Goal: Task Accomplishment & Management: Complete application form

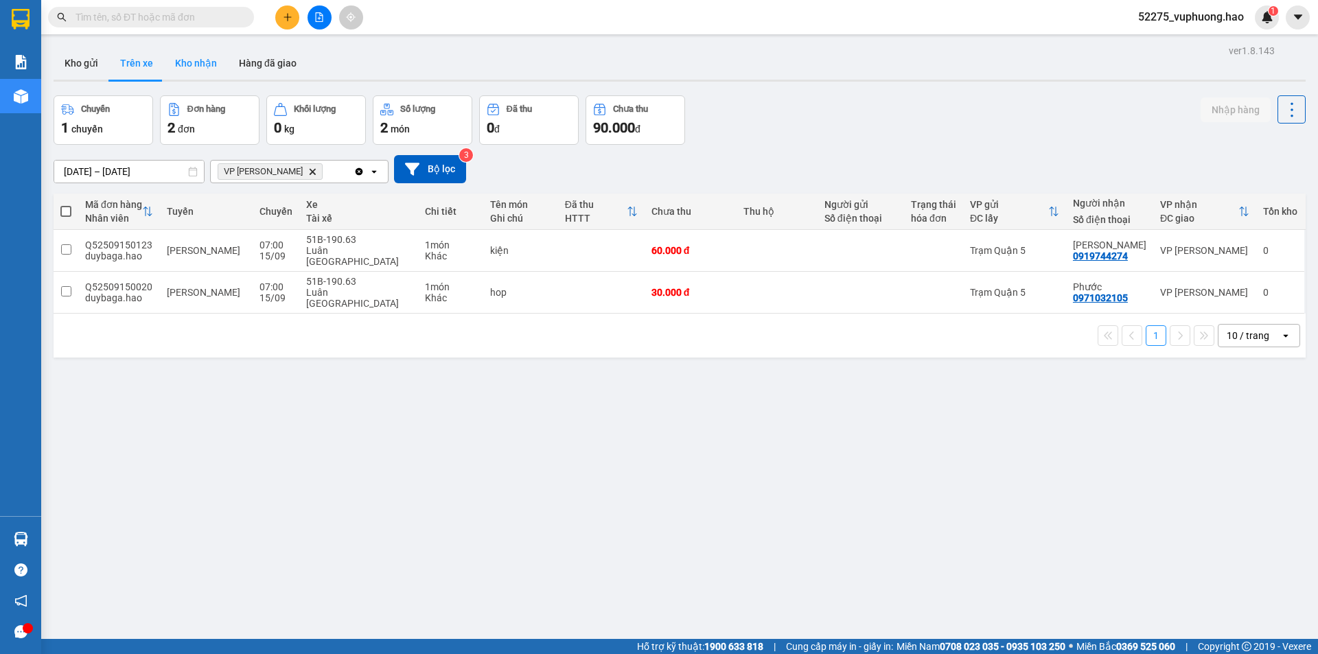
click at [196, 54] on button "Kho nhận" at bounding box center [196, 63] width 64 height 33
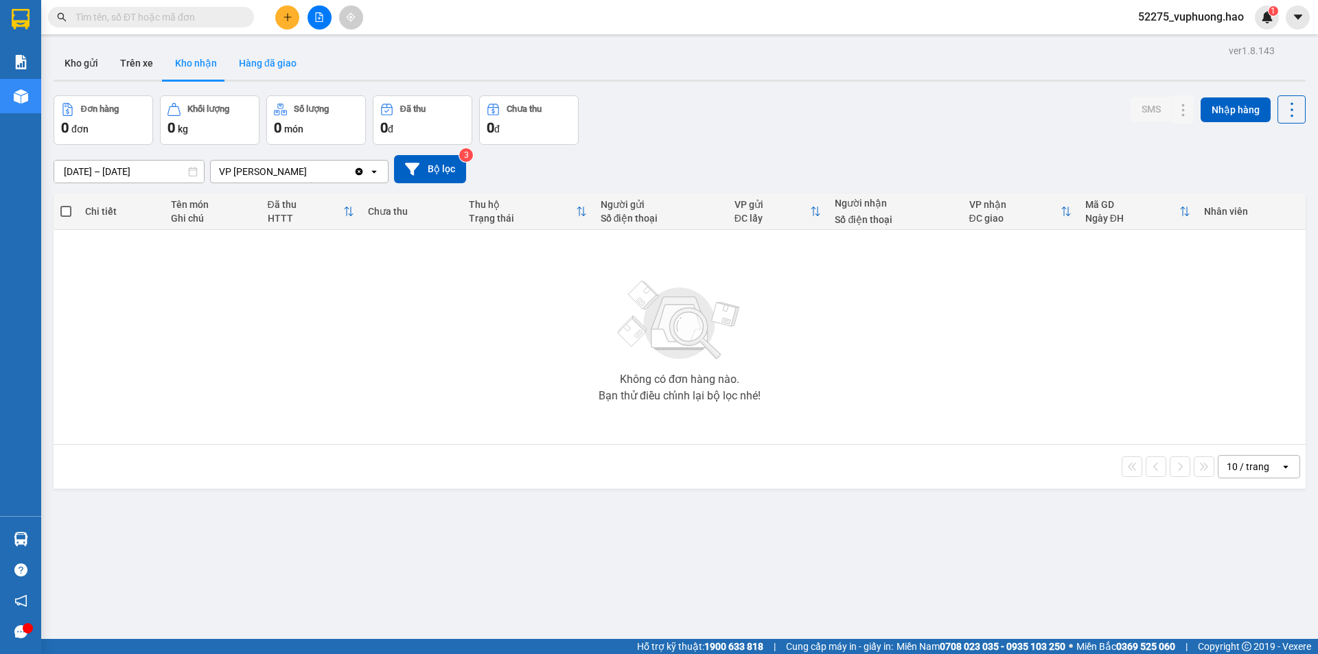
click at [248, 64] on button "Hàng đã giao" at bounding box center [268, 63] width 80 height 33
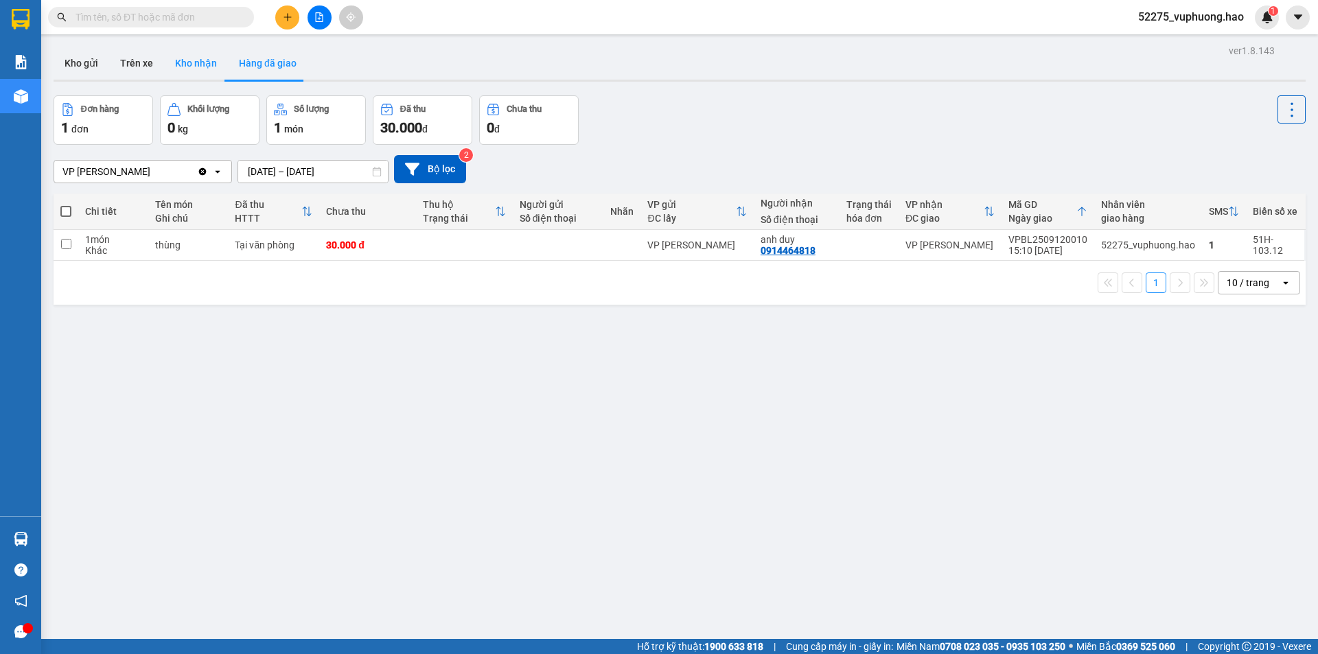
click at [198, 60] on button "Kho nhận" at bounding box center [196, 63] width 64 height 33
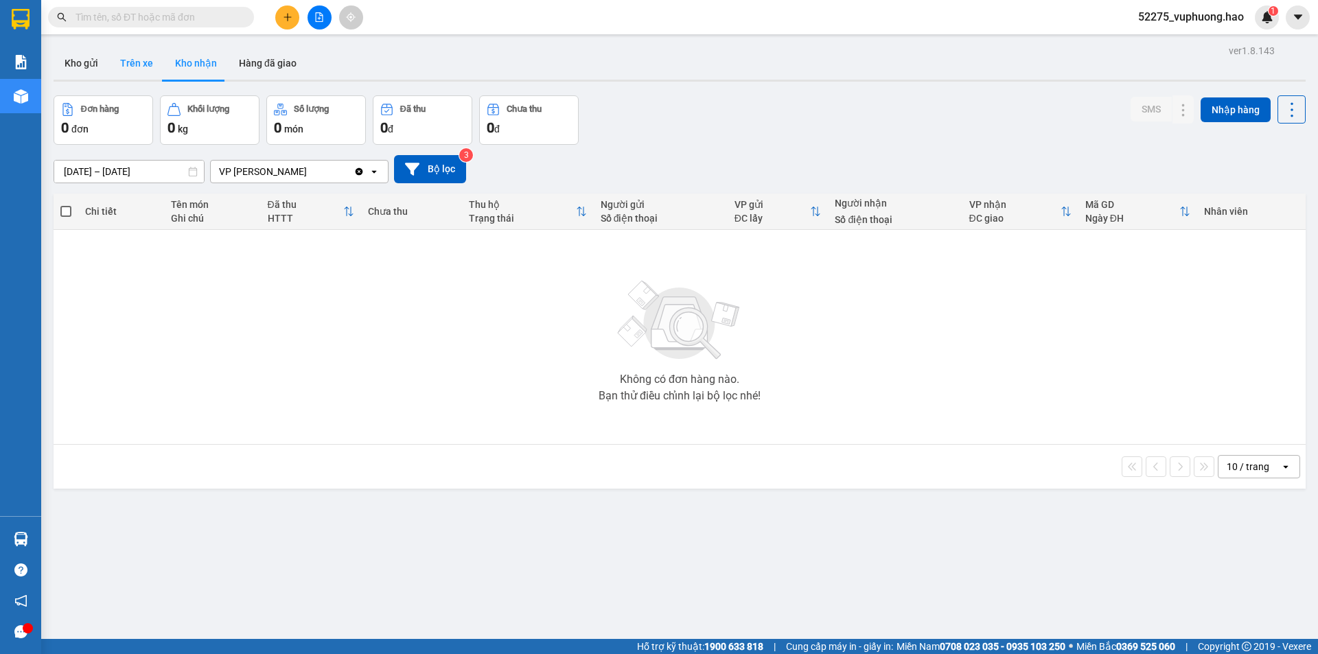
click at [154, 60] on button "Trên xe" at bounding box center [136, 63] width 55 height 33
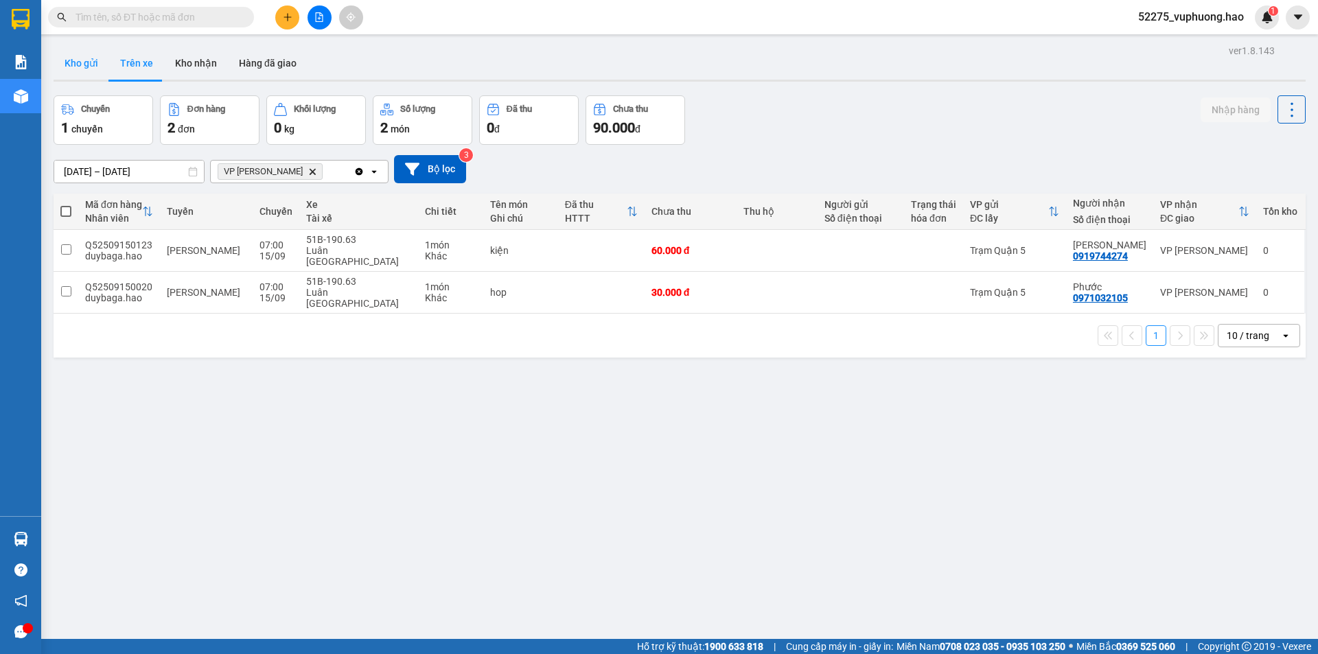
click at [98, 60] on button "Kho gửi" at bounding box center [82, 63] width 56 height 33
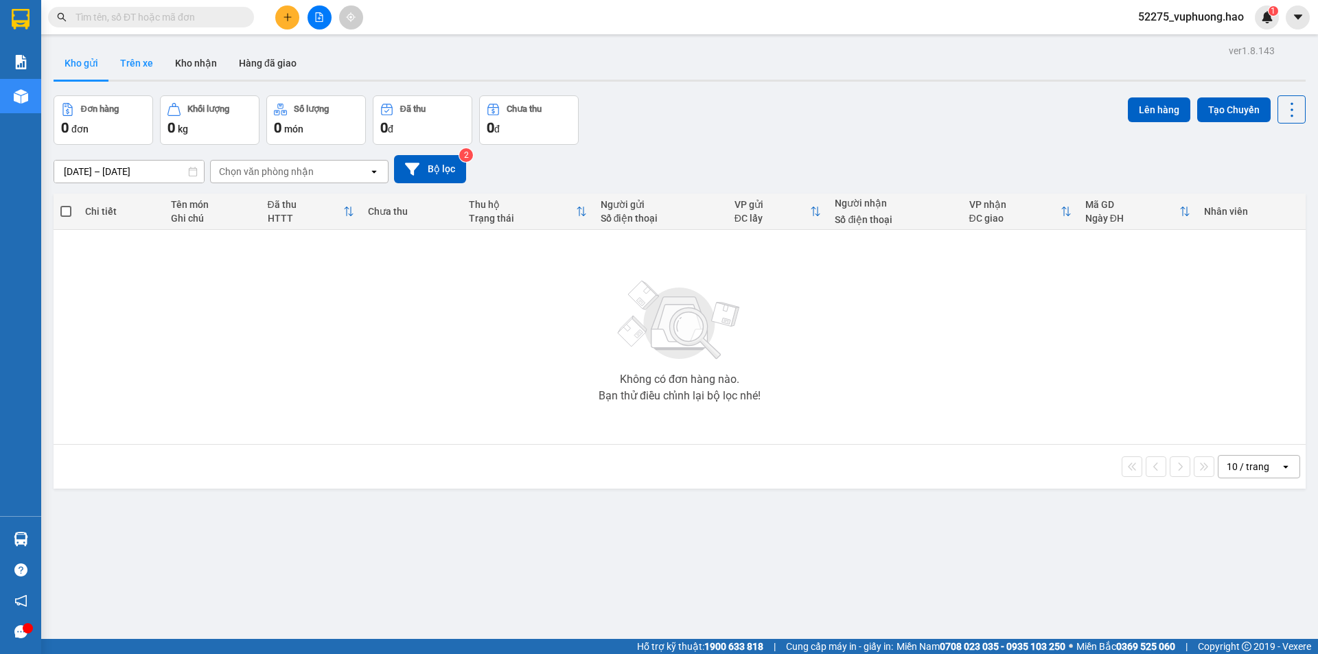
click at [151, 56] on button "Trên xe" at bounding box center [136, 63] width 55 height 33
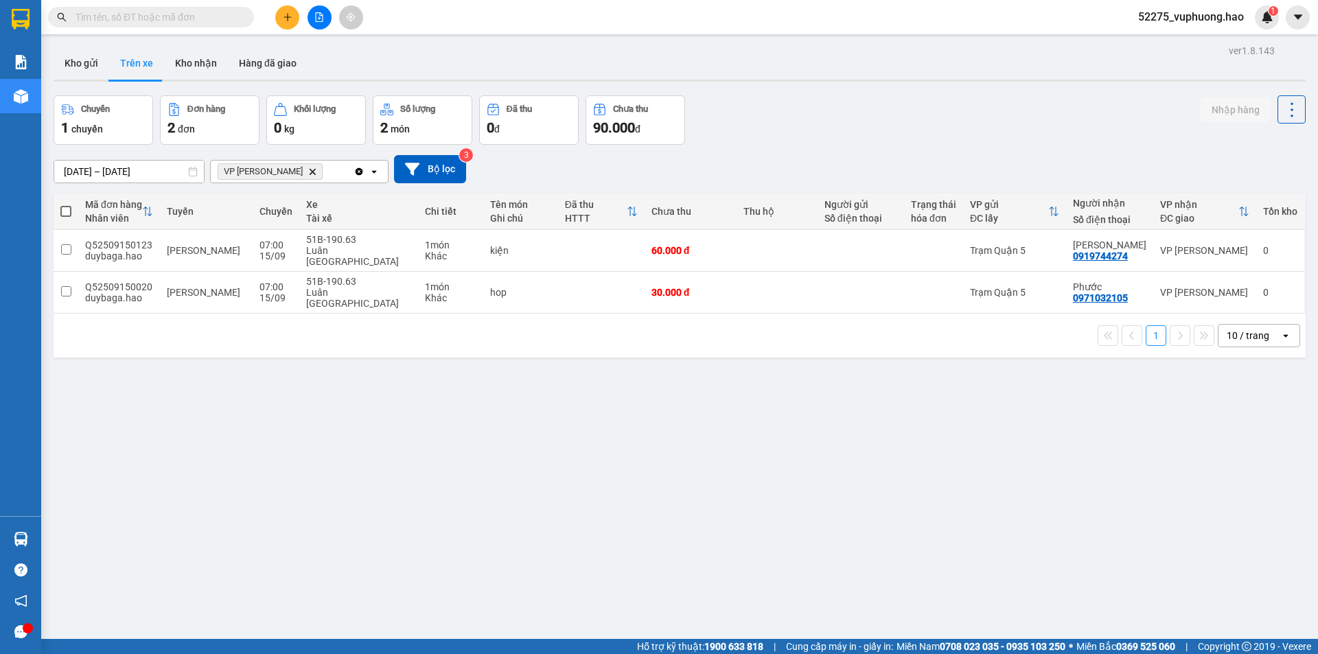
click at [290, 172] on span "VP Gành [PERSON_NAME]" at bounding box center [270, 171] width 105 height 16
click at [308, 172] on icon "Delete" at bounding box center [312, 171] width 8 height 8
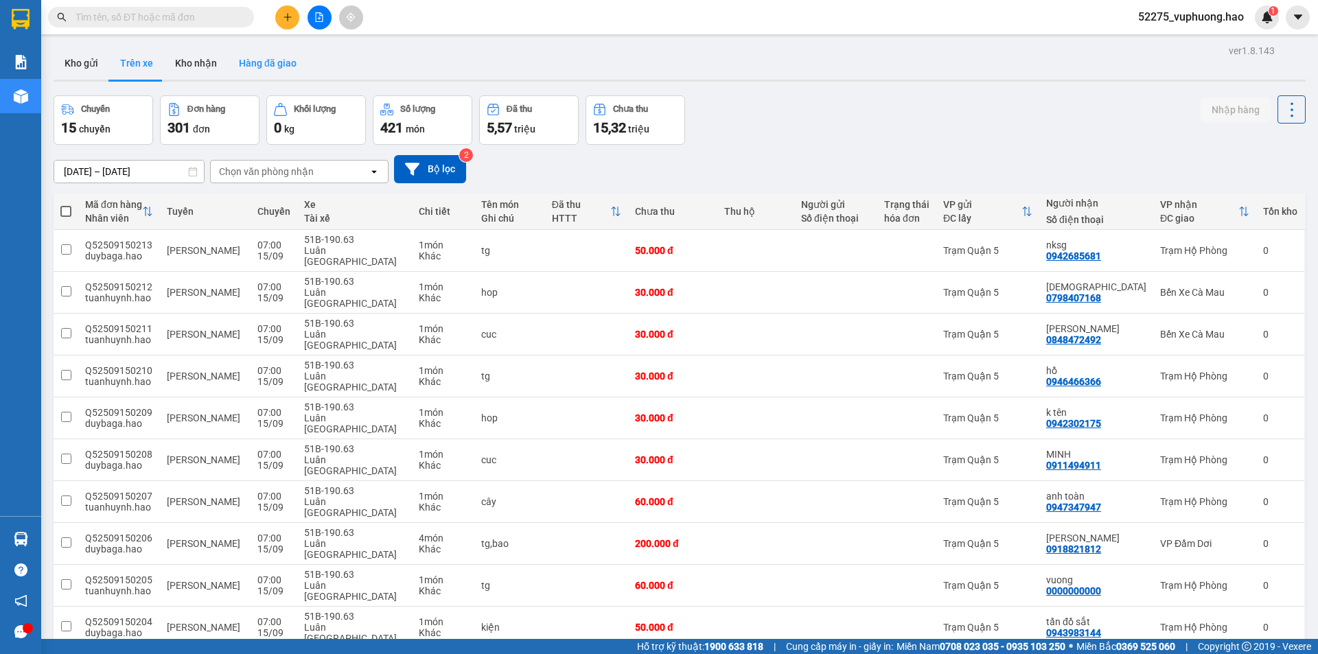
click at [244, 54] on button "Hàng đã giao" at bounding box center [268, 63] width 80 height 33
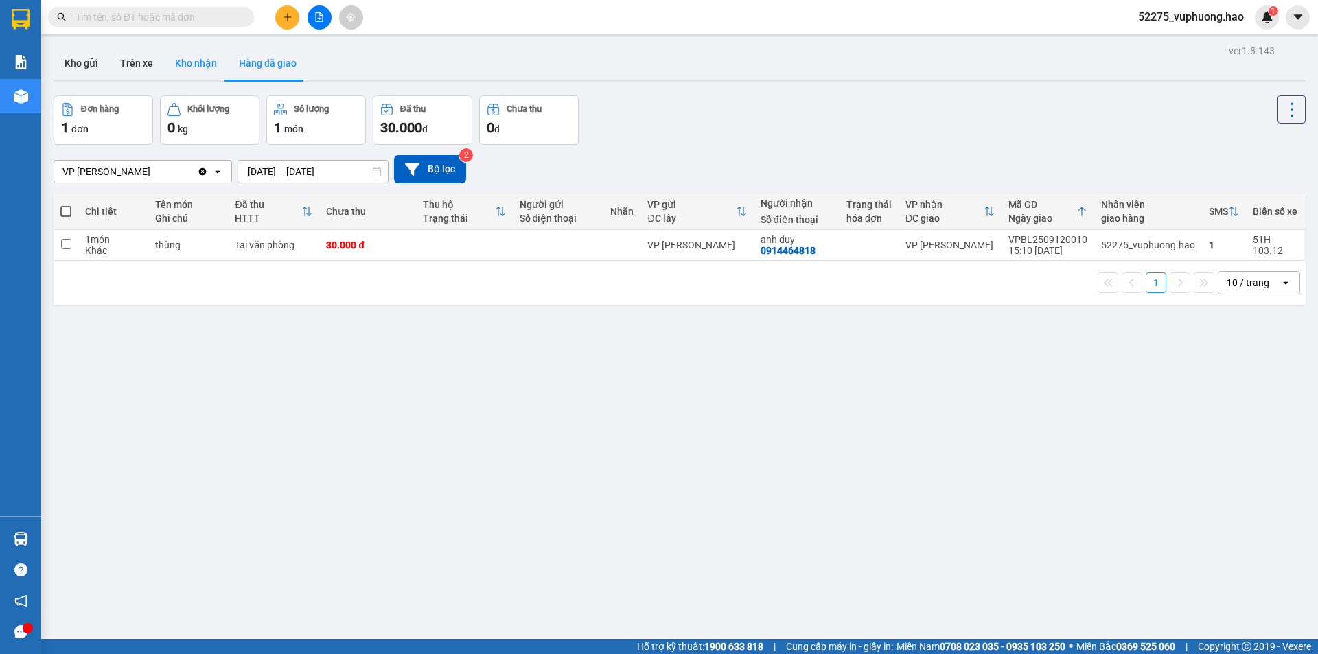
click at [214, 67] on button "Kho nhận" at bounding box center [196, 63] width 64 height 33
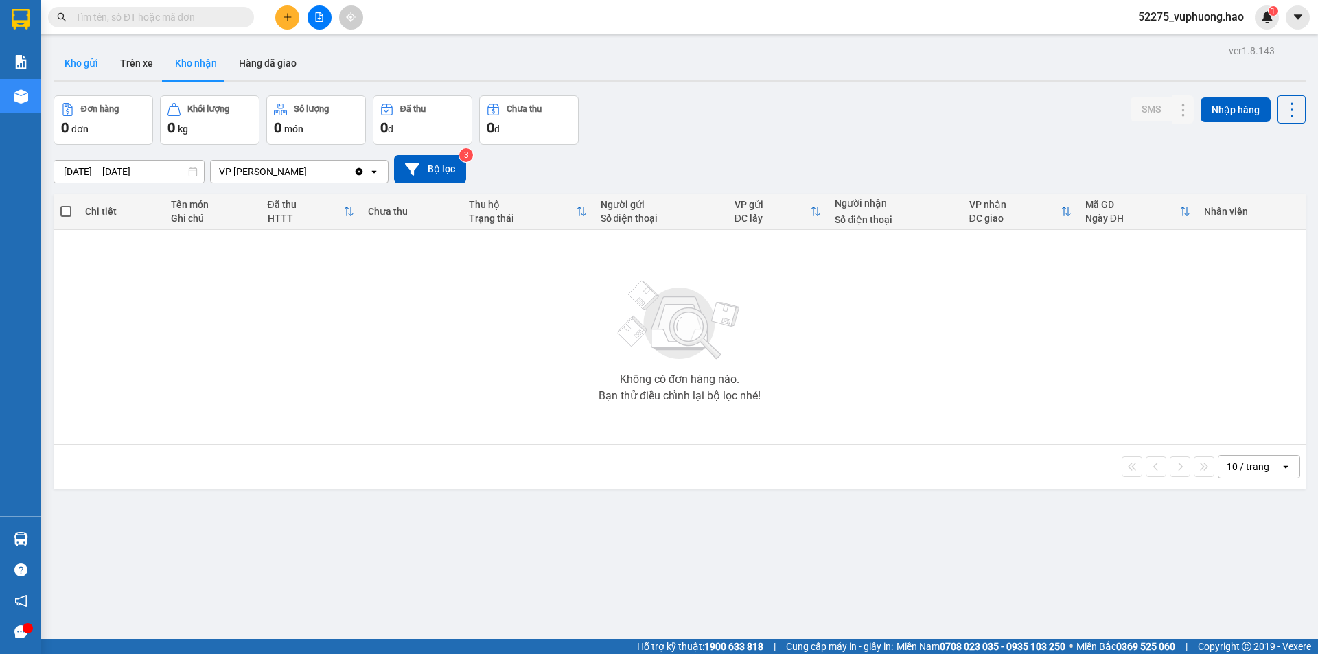
click at [96, 58] on button "Kho gửi" at bounding box center [82, 63] width 56 height 33
click at [384, 170] on div "open" at bounding box center [378, 172] width 19 height 22
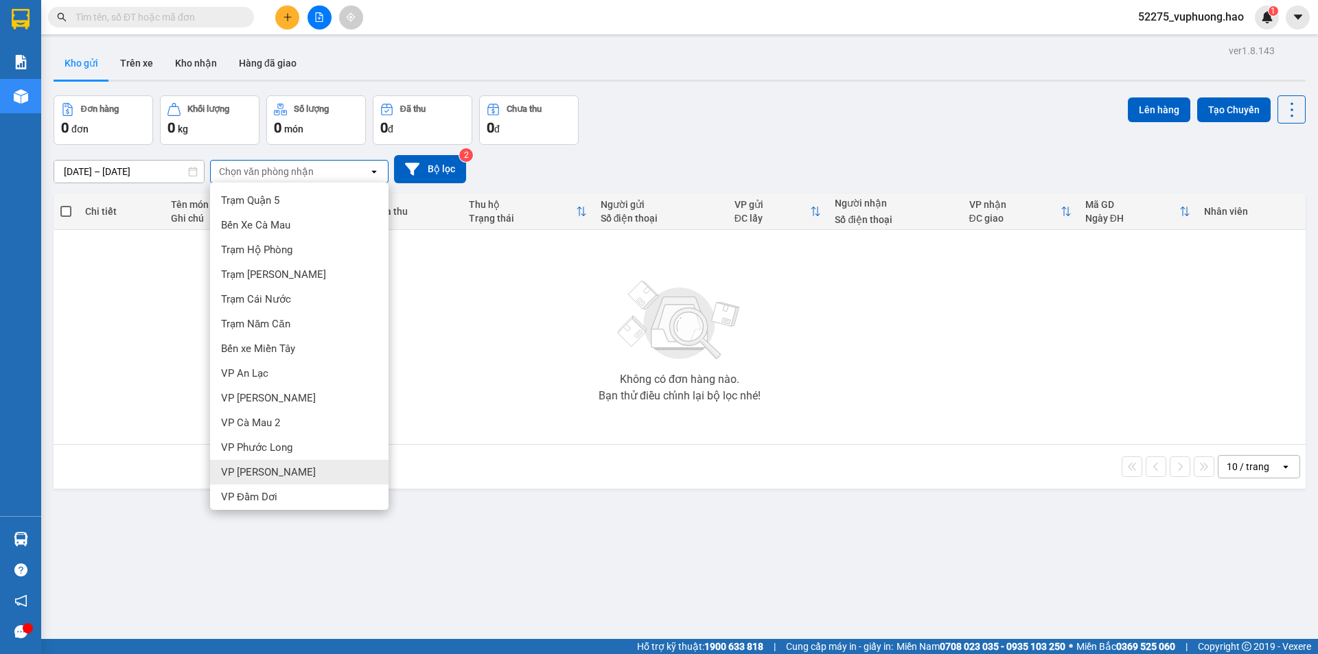
click at [257, 469] on span "VP [PERSON_NAME]" at bounding box center [268, 472] width 95 height 14
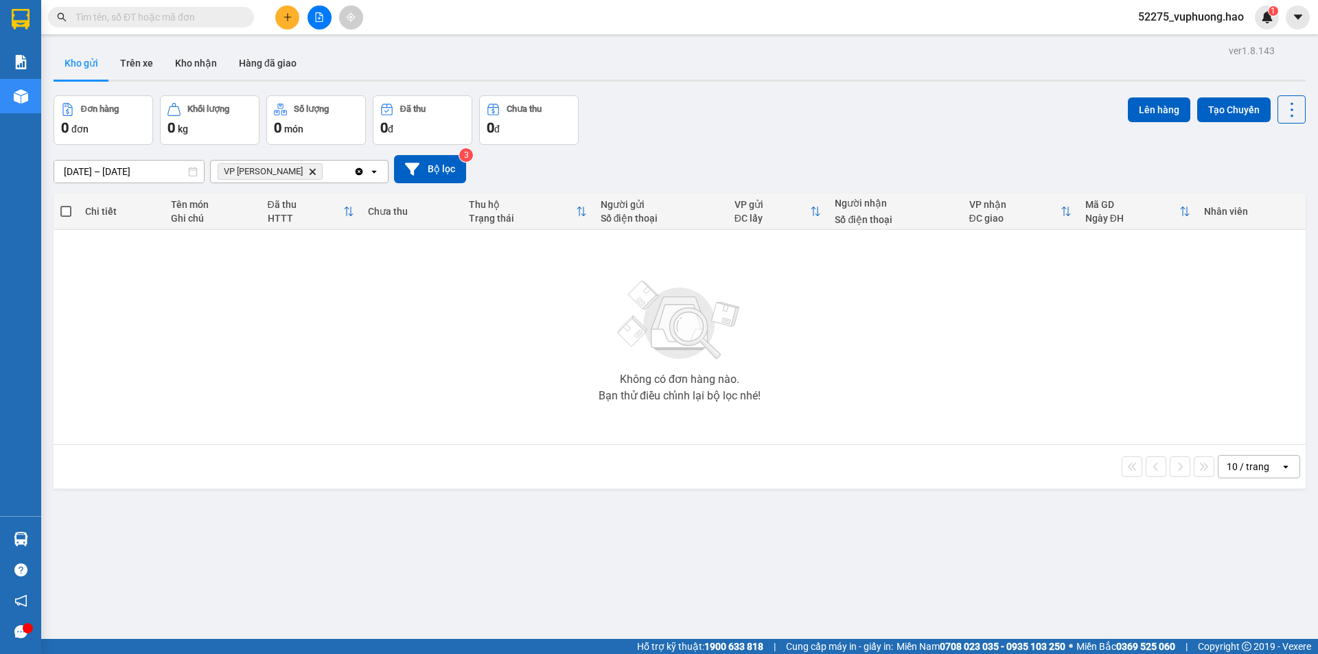
click at [308, 175] on icon "Delete" at bounding box center [312, 171] width 8 height 8
click at [141, 60] on button "Trên xe" at bounding box center [136, 63] width 55 height 33
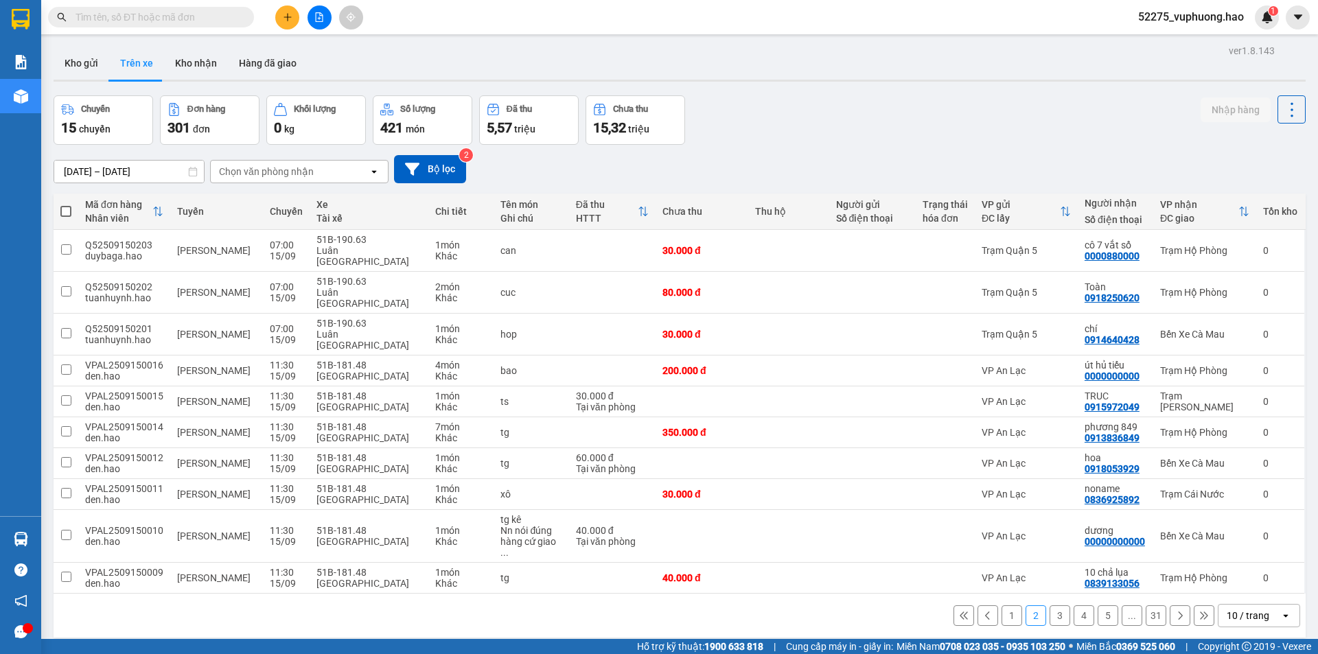
click at [1170, 605] on button at bounding box center [1180, 615] width 21 height 21
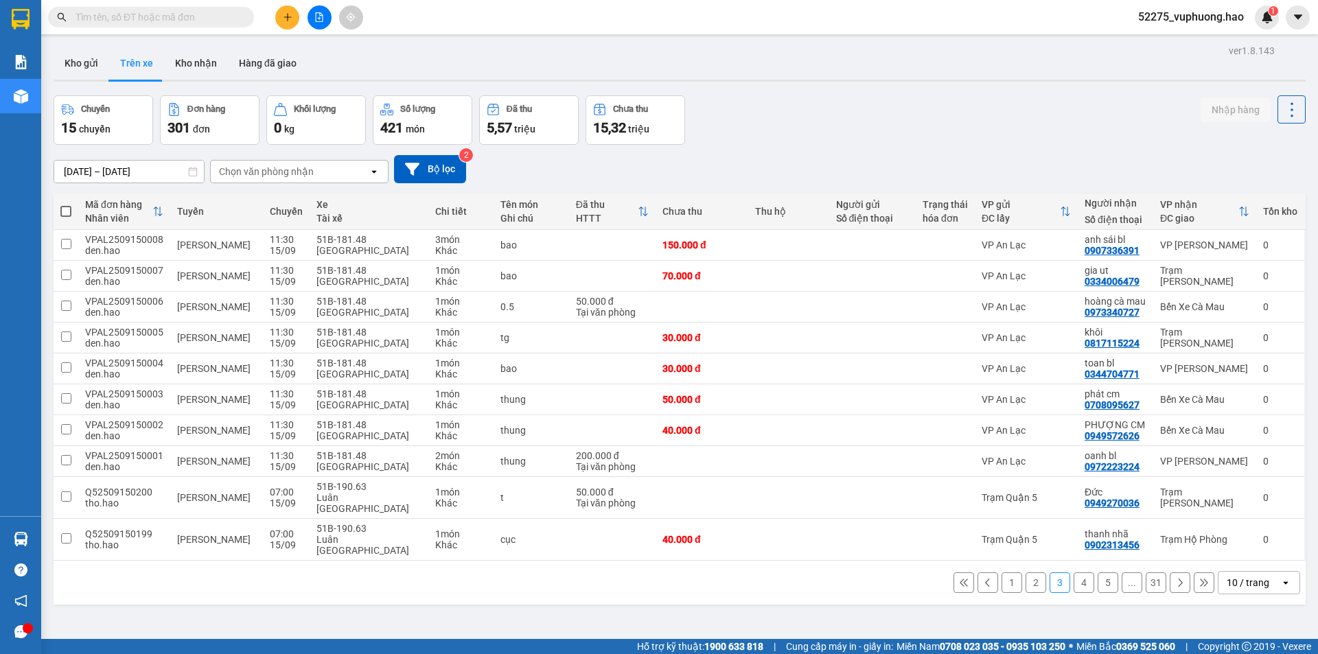
click at [1175, 578] on icon at bounding box center [1180, 583] width 10 height 10
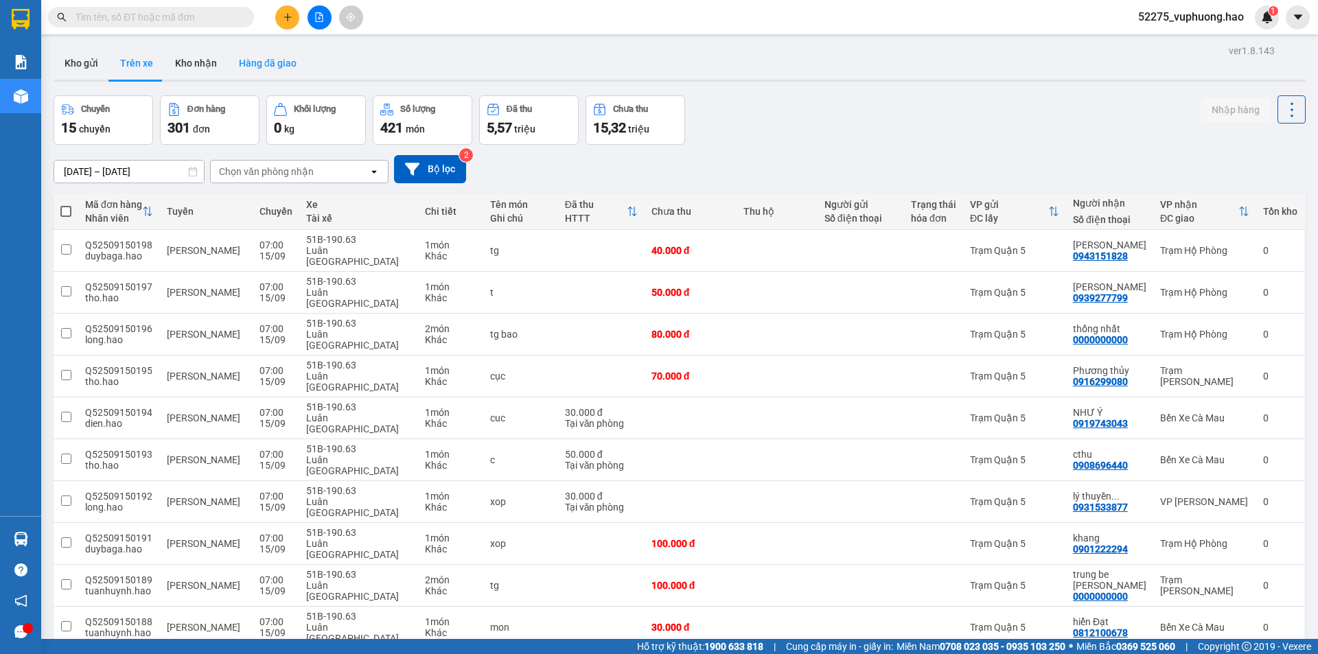
click at [259, 66] on button "Hàng đã giao" at bounding box center [268, 63] width 80 height 33
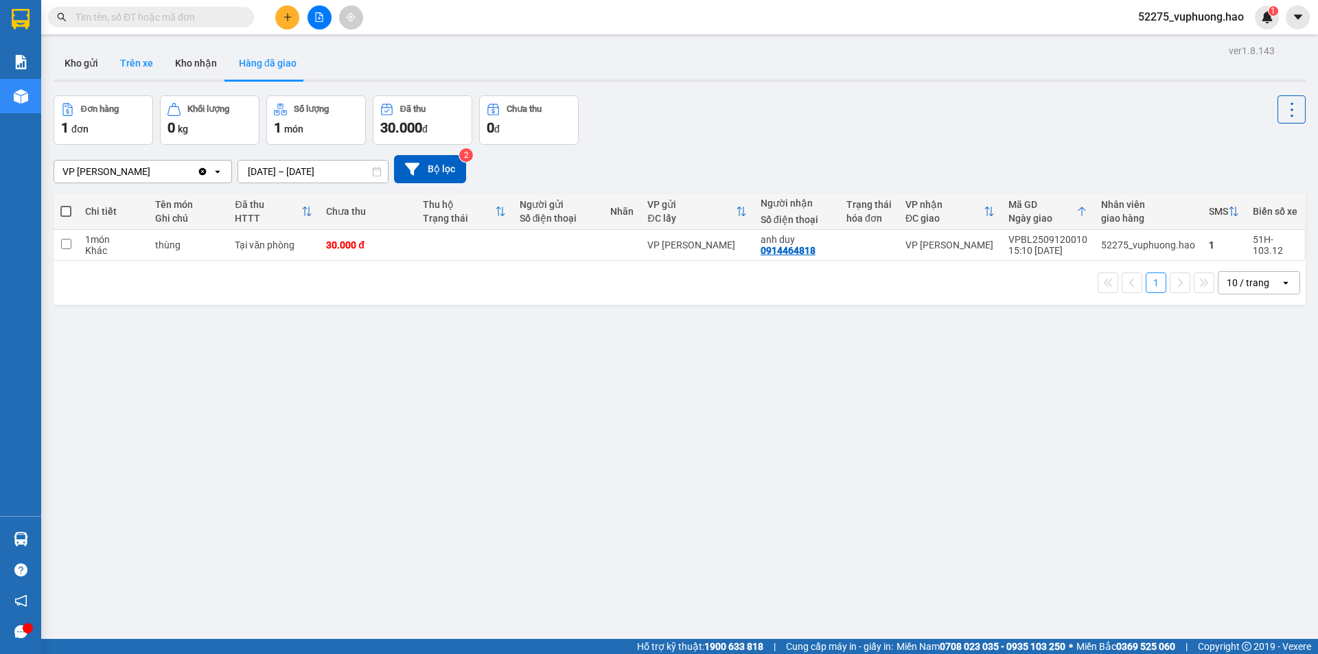
click at [108, 62] on button "Kho gửi" at bounding box center [82, 63] width 56 height 33
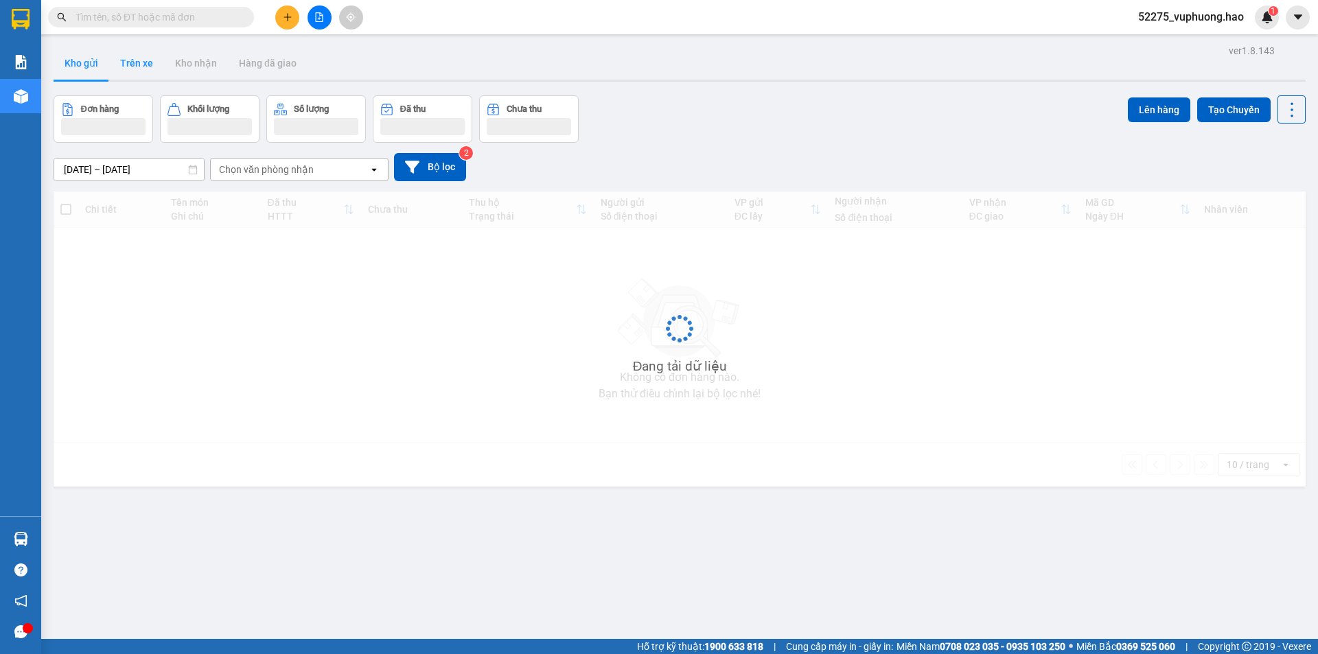
click at [116, 62] on button "Trên xe" at bounding box center [136, 63] width 55 height 33
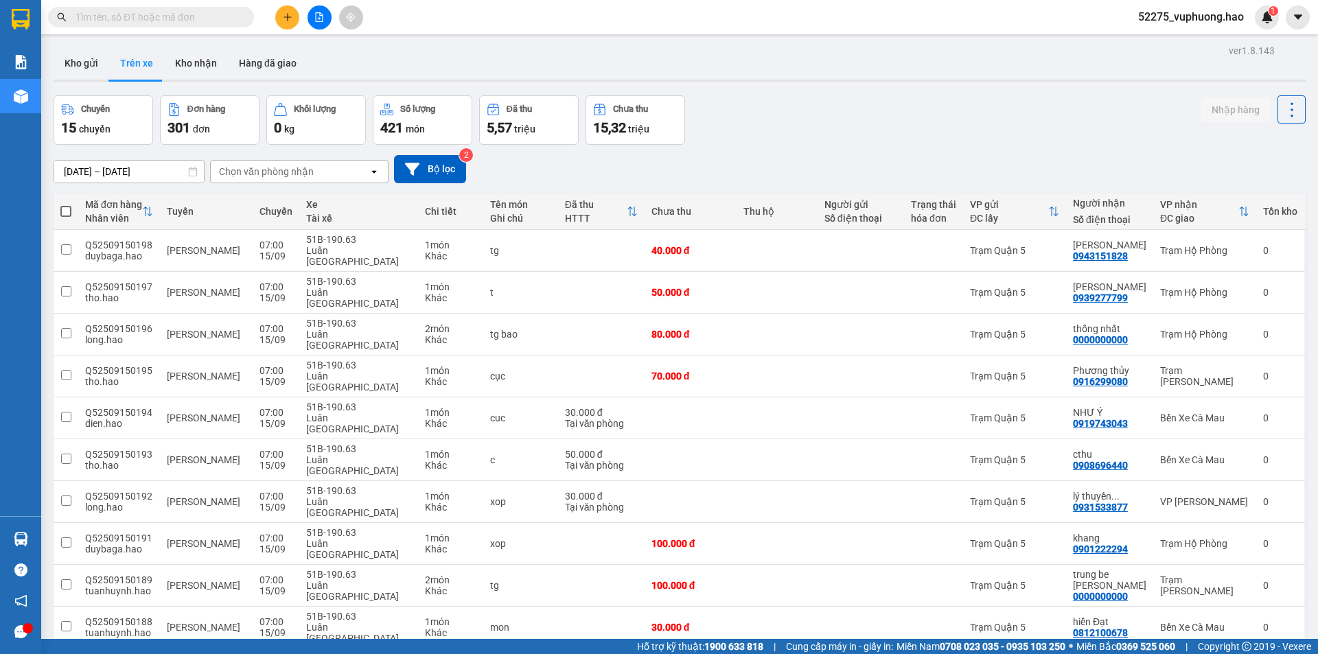
click at [223, 115] on div "Đơn hàng" at bounding box center [209, 109] width 84 height 13
click at [150, 122] on button "Chuyến 15 chuyến" at bounding box center [104, 119] width 100 height 49
click at [135, 121] on div "15 chuyến" at bounding box center [103, 127] width 84 height 19
click at [102, 57] on button "Kho gửi" at bounding box center [82, 63] width 56 height 33
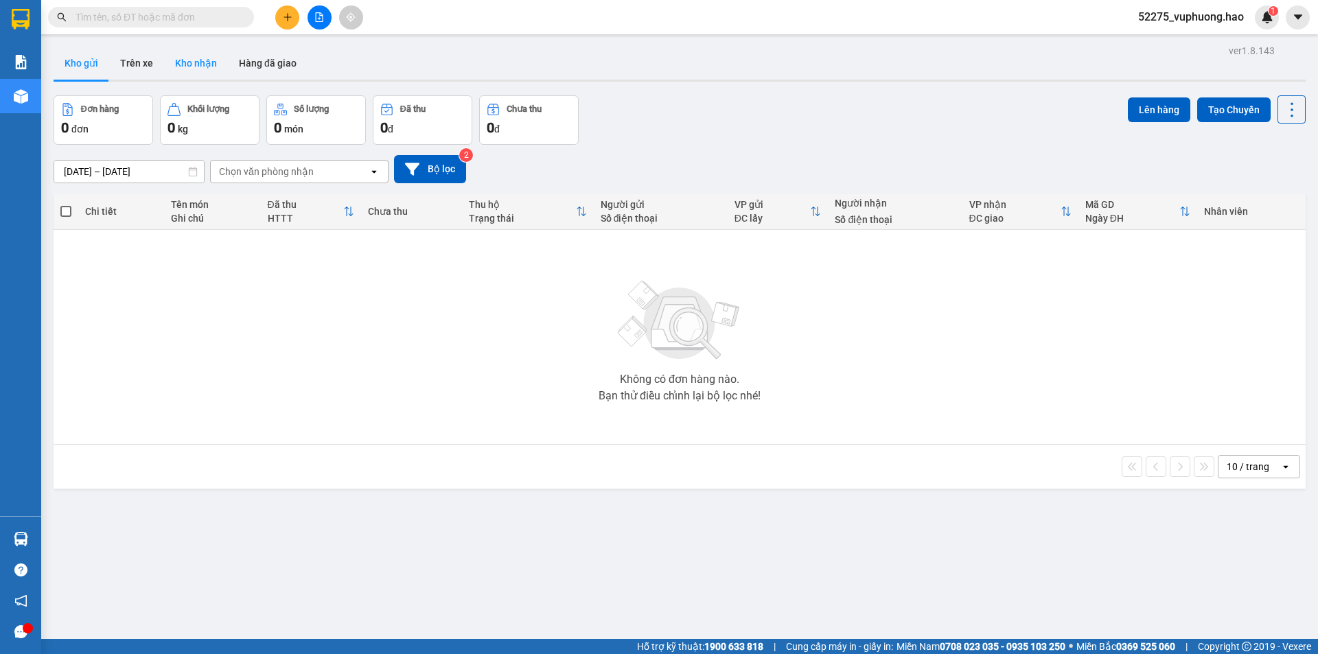
click at [192, 68] on button "Kho nhận" at bounding box center [196, 63] width 64 height 33
click at [125, 59] on button "Trên xe" at bounding box center [136, 63] width 55 height 33
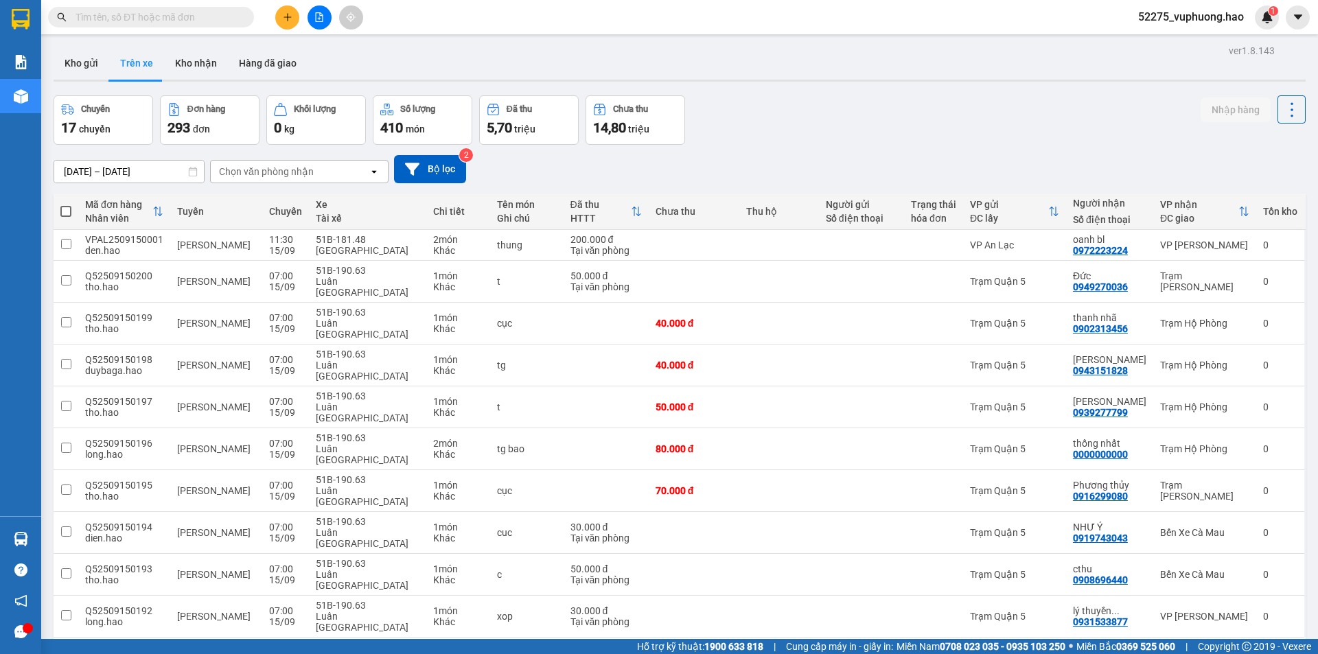
click at [287, 174] on div "Chọn văn phòng nhận" at bounding box center [266, 172] width 95 height 14
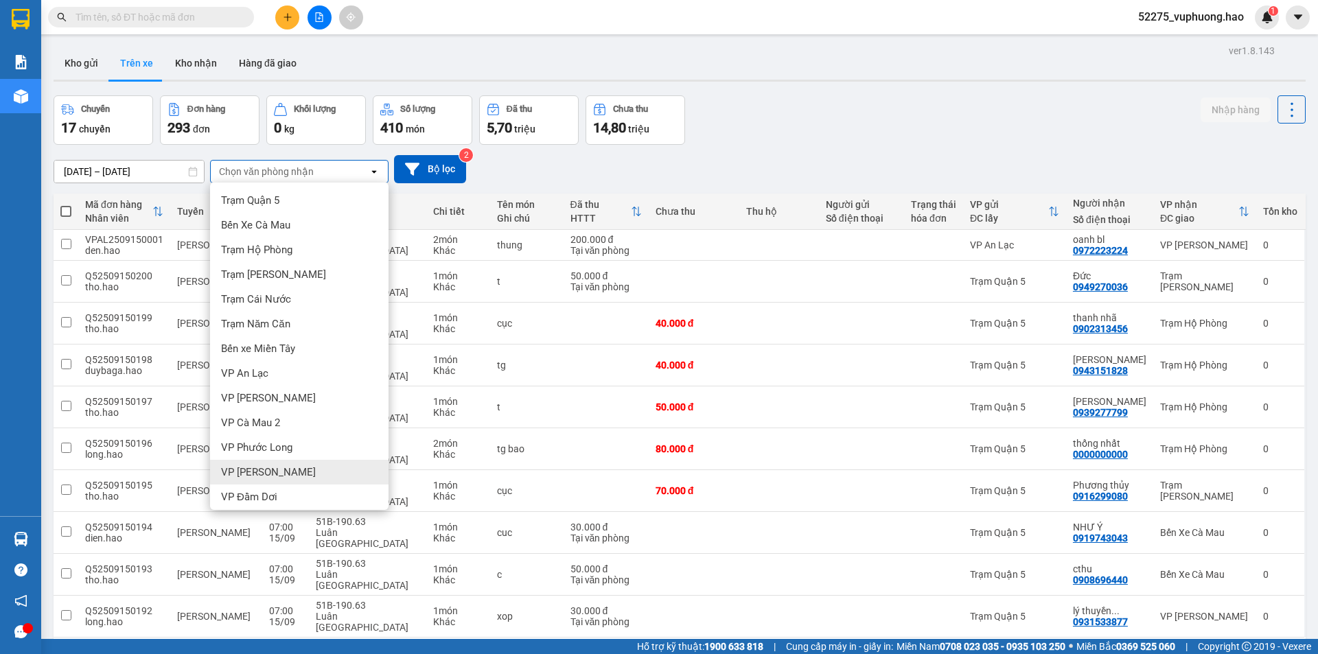
click at [283, 465] on div "VP [PERSON_NAME]" at bounding box center [299, 472] width 178 height 25
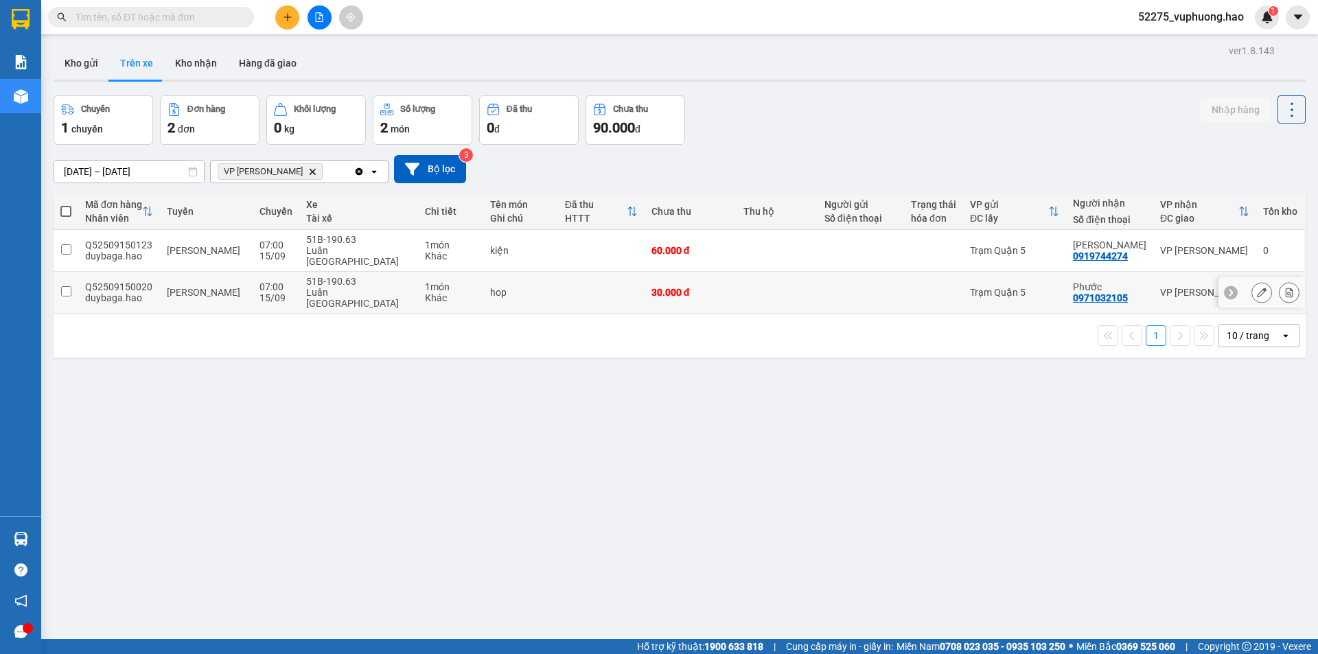
click at [765, 274] on td at bounding box center [776, 293] width 81 height 42
checkbox input "true"
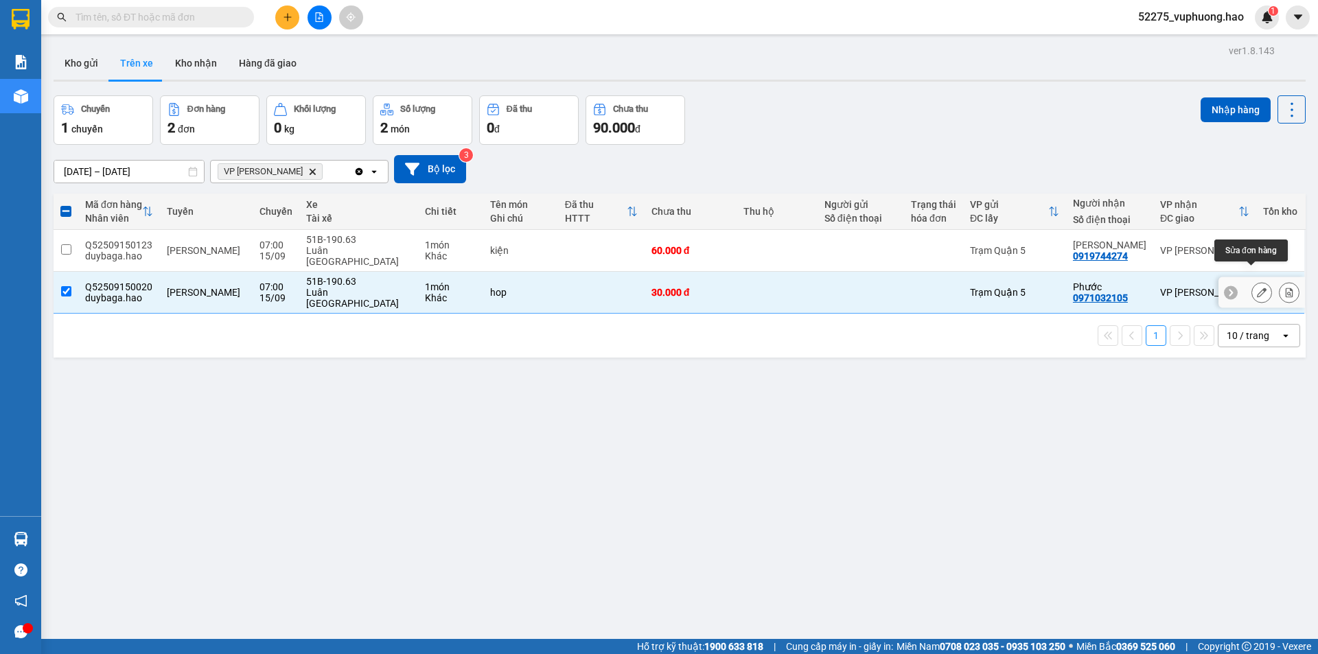
click at [1257, 288] on icon at bounding box center [1262, 293] width 10 height 10
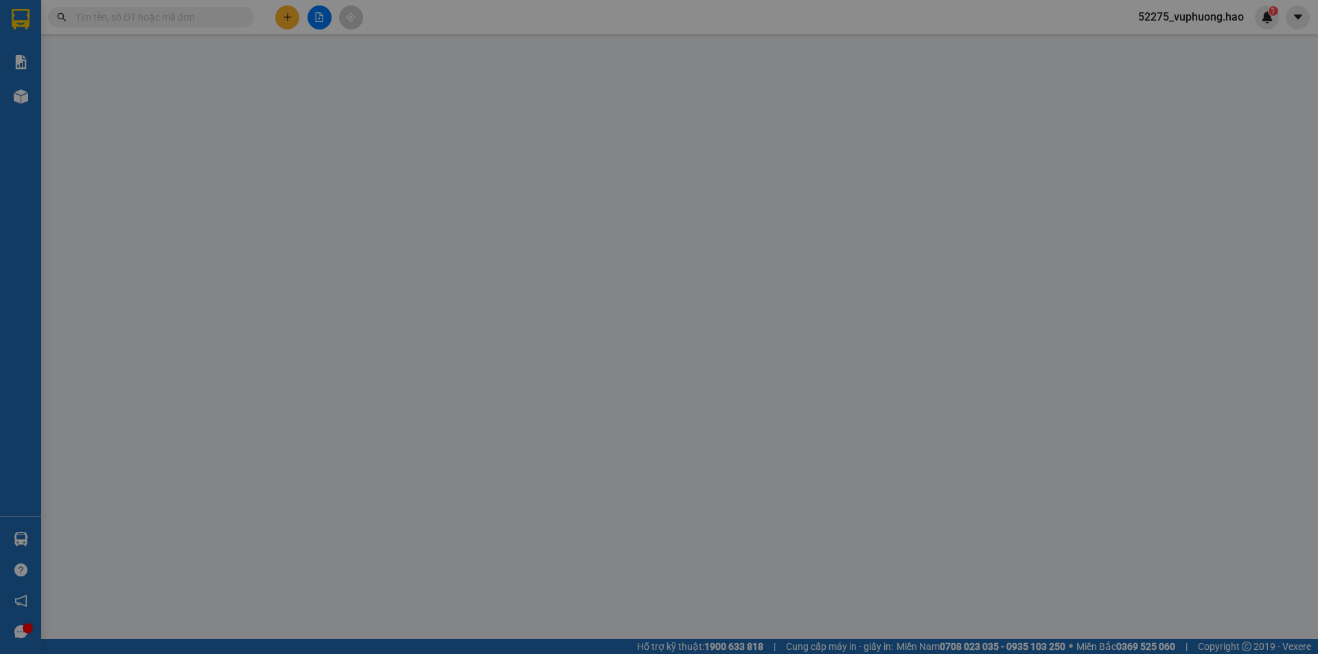
type input "0971032105"
type input "Phước"
type input "30.000"
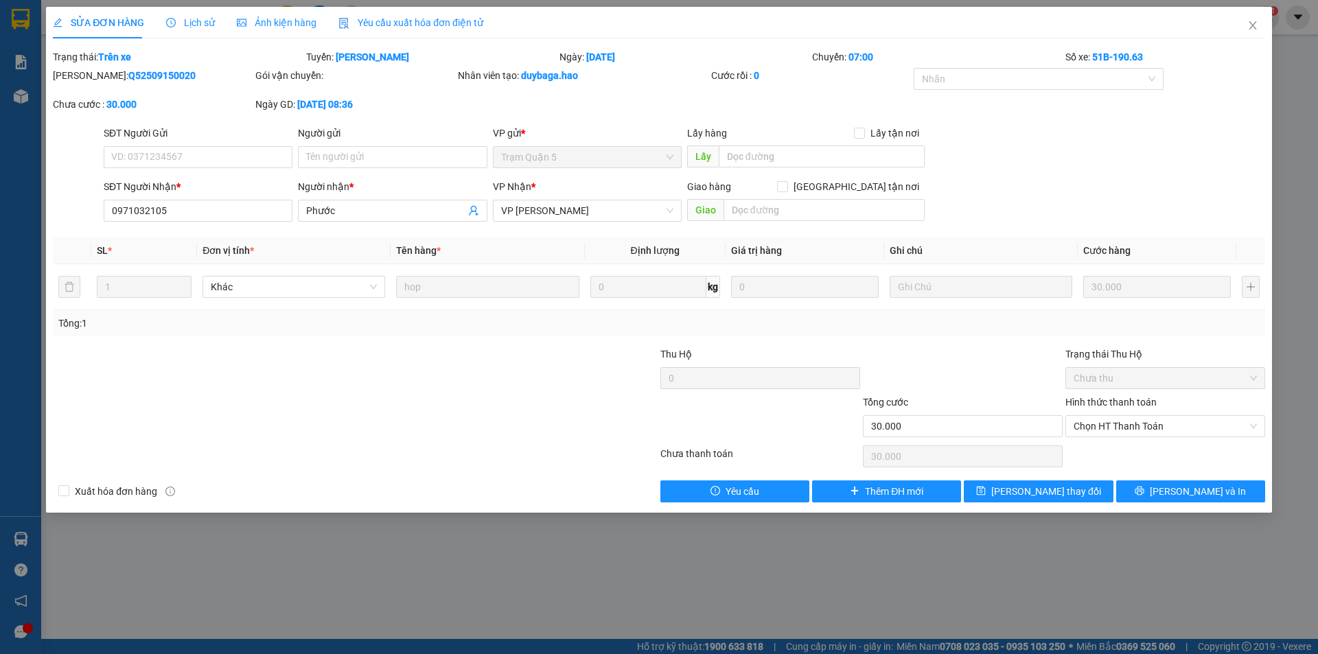
click at [265, 21] on span "Ảnh kiện hàng" at bounding box center [277, 22] width 80 height 11
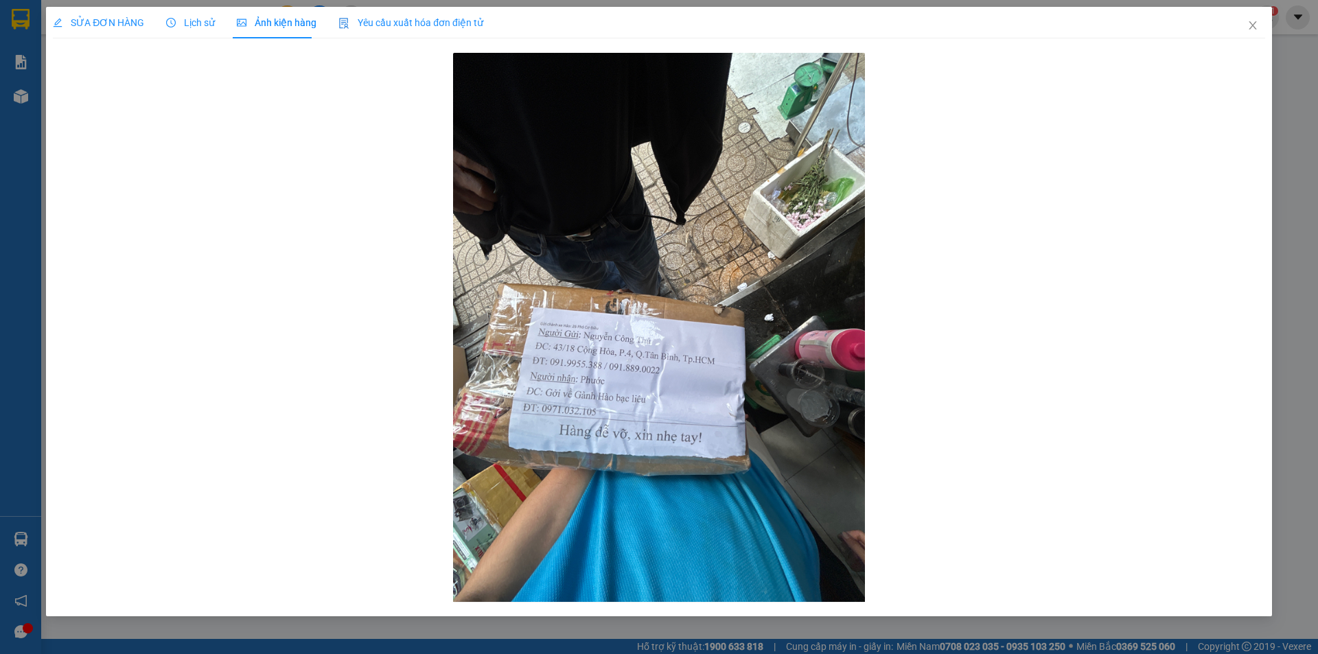
click at [196, 21] on span "Lịch sử" at bounding box center [190, 22] width 49 height 11
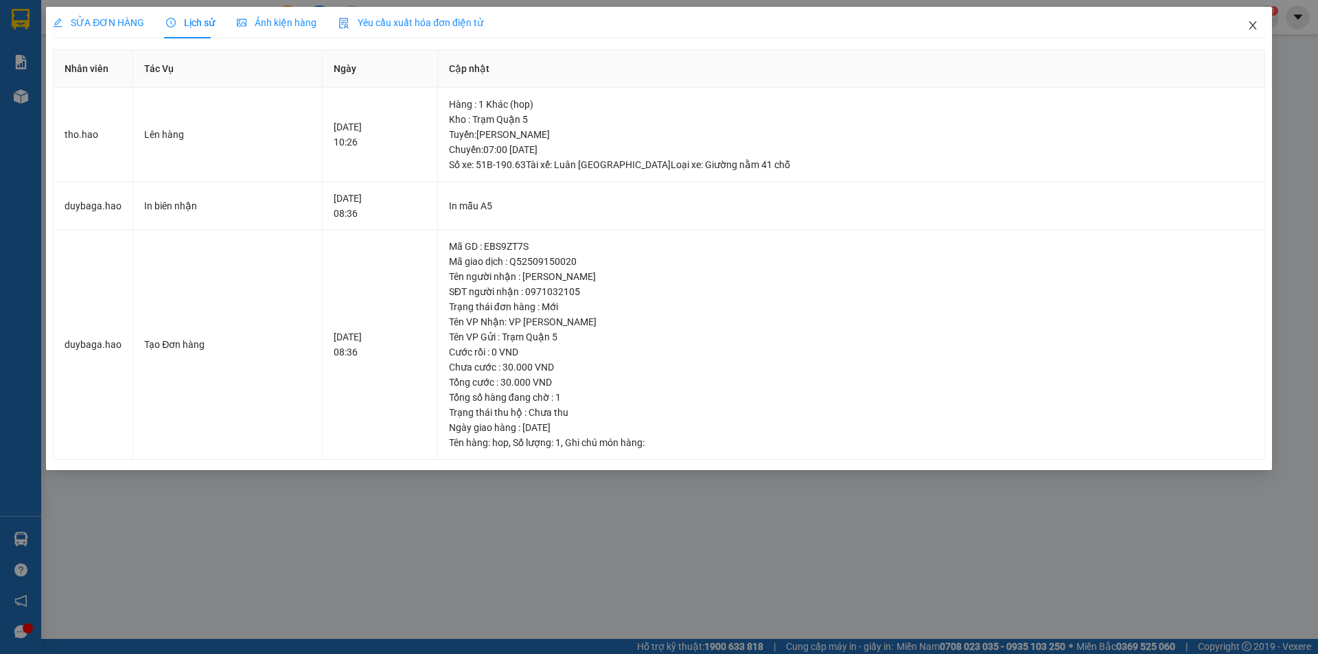
click at [1253, 25] on icon "close" at bounding box center [1252, 25] width 11 height 11
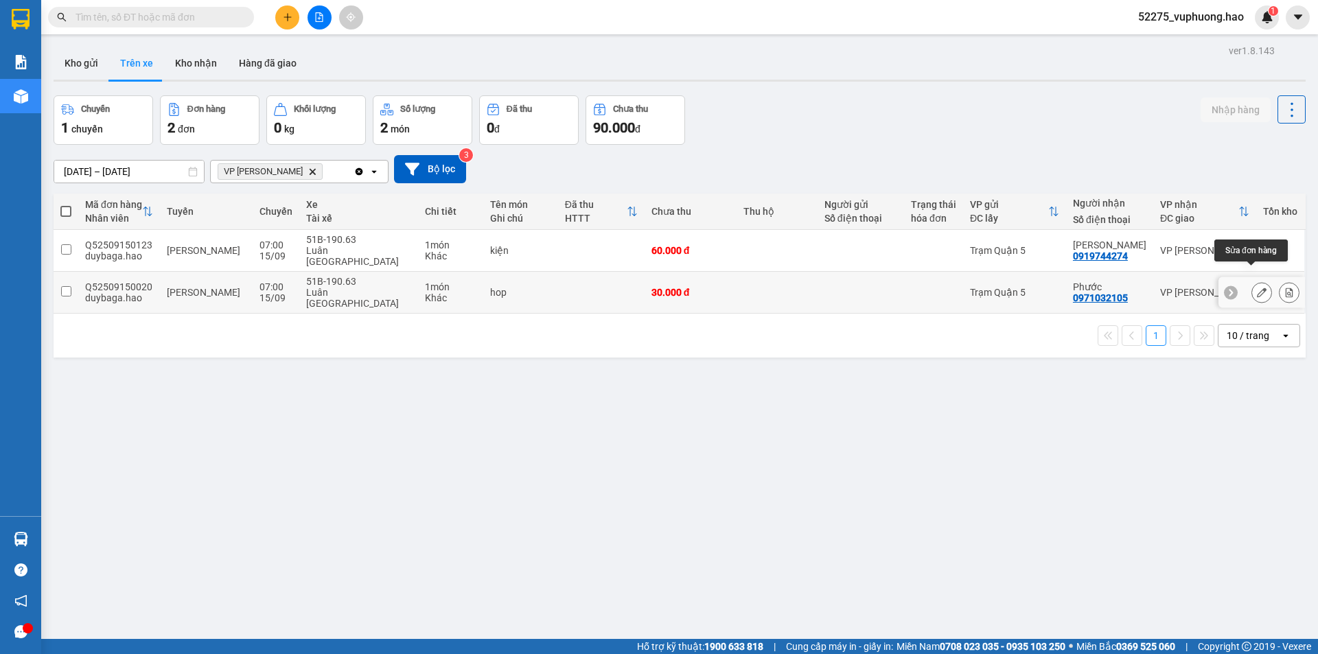
click at [1256, 281] on button at bounding box center [1261, 293] width 19 height 24
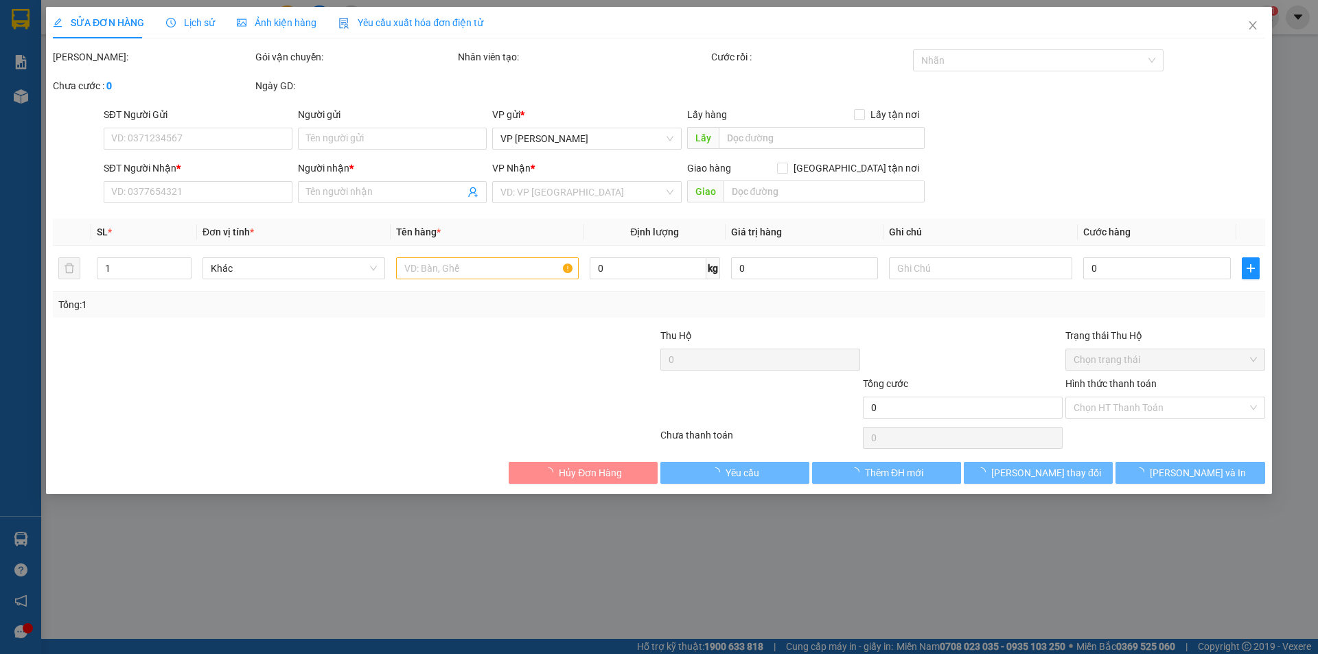
type input "0971032105"
type input "Phước"
type input "30.000"
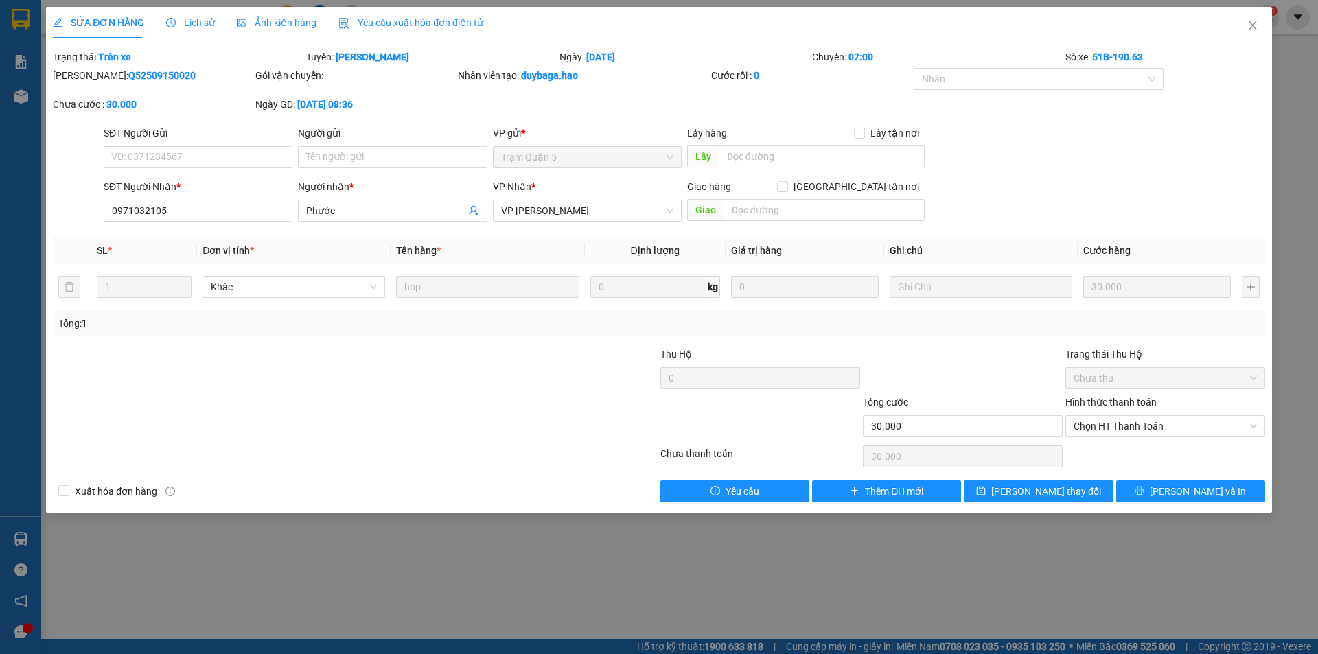
click at [283, 20] on span "Ảnh kiện hàng" at bounding box center [277, 22] width 80 height 11
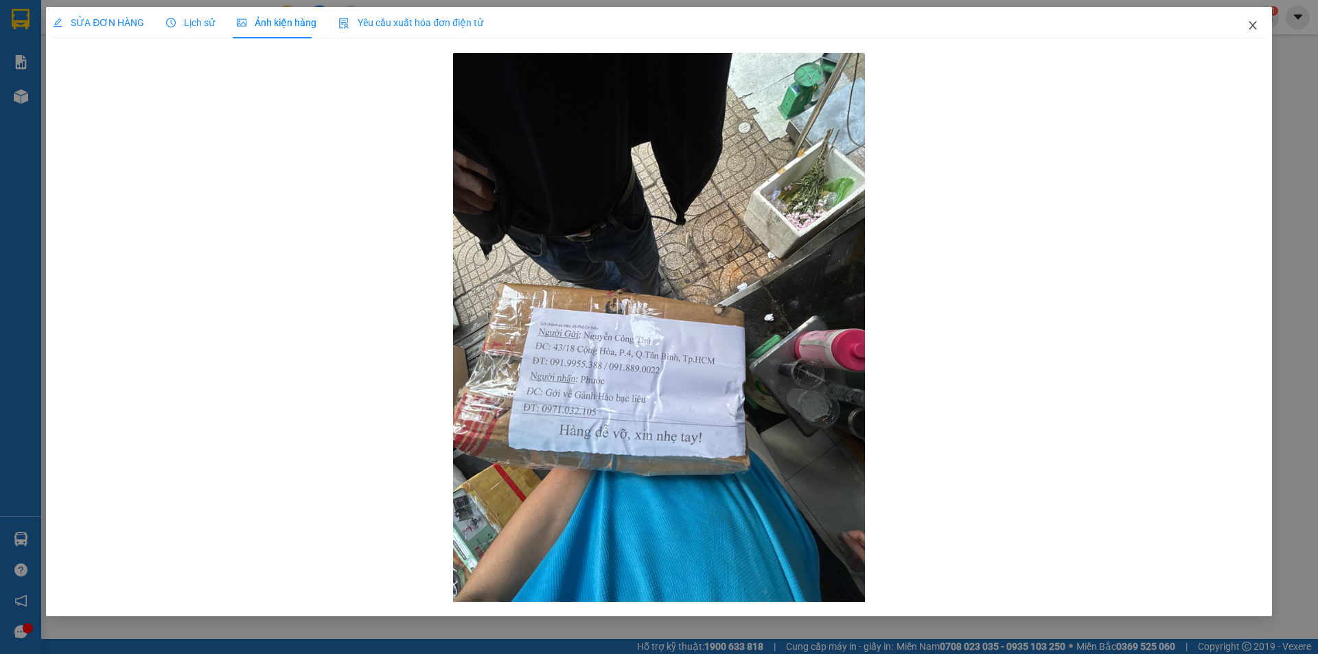
click at [1257, 21] on icon "close" at bounding box center [1252, 25] width 11 height 11
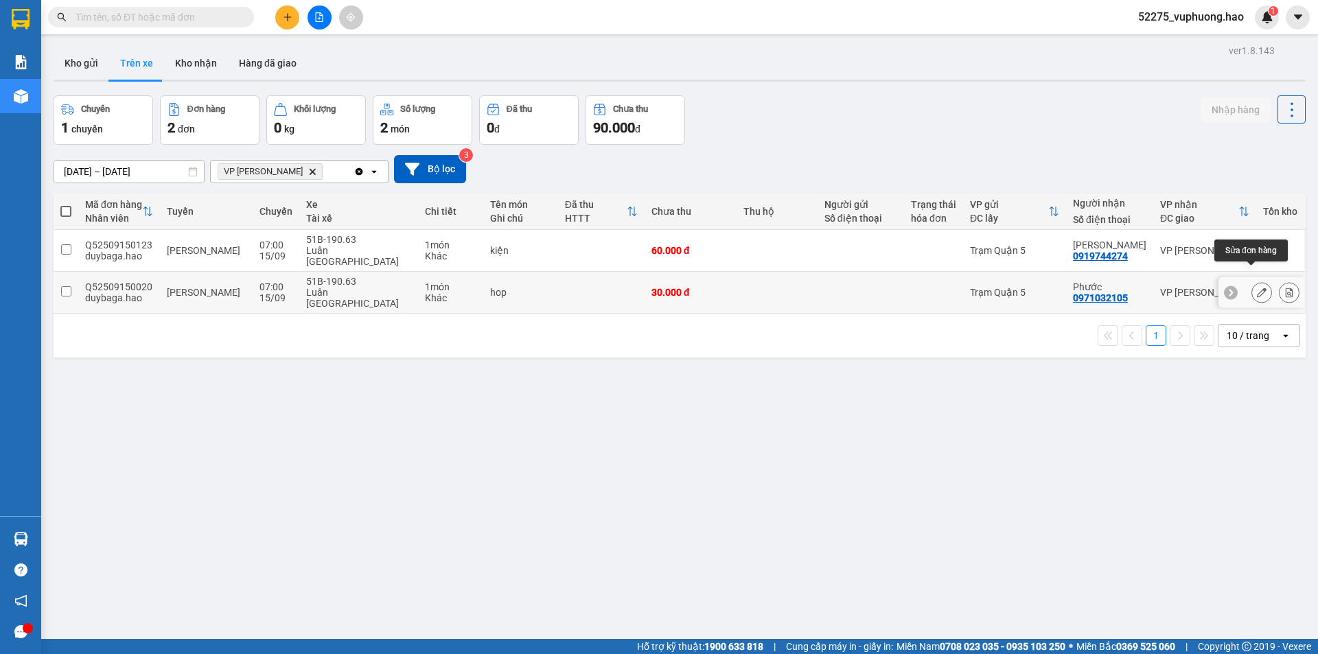
click at [1257, 288] on icon at bounding box center [1262, 293] width 10 height 10
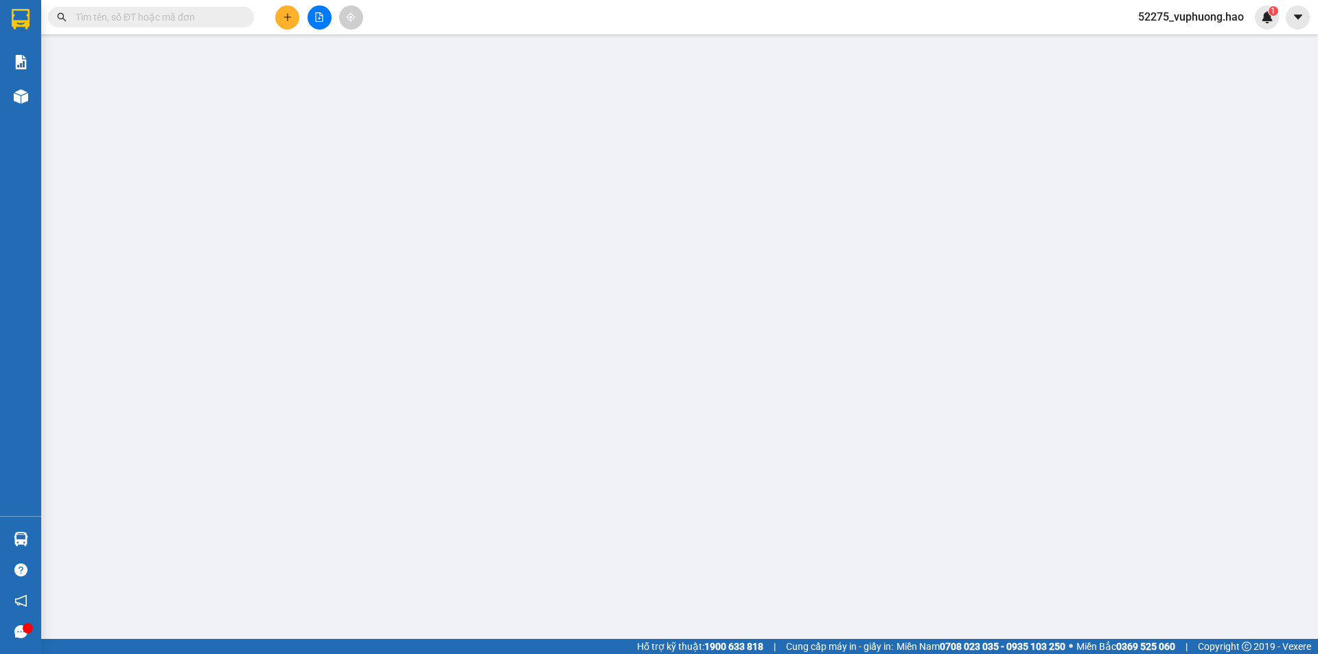
type input "0971032105"
type input "Phước"
type input "30.000"
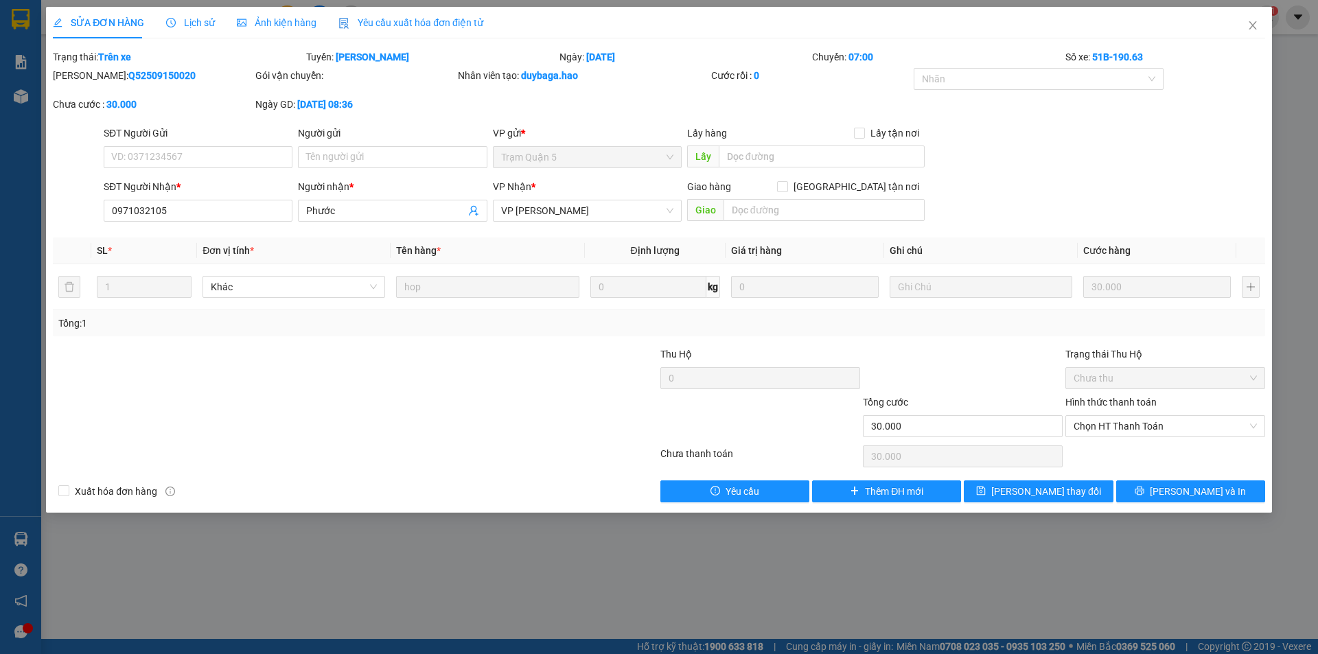
click at [207, 21] on span "Lịch sử" at bounding box center [190, 22] width 49 height 11
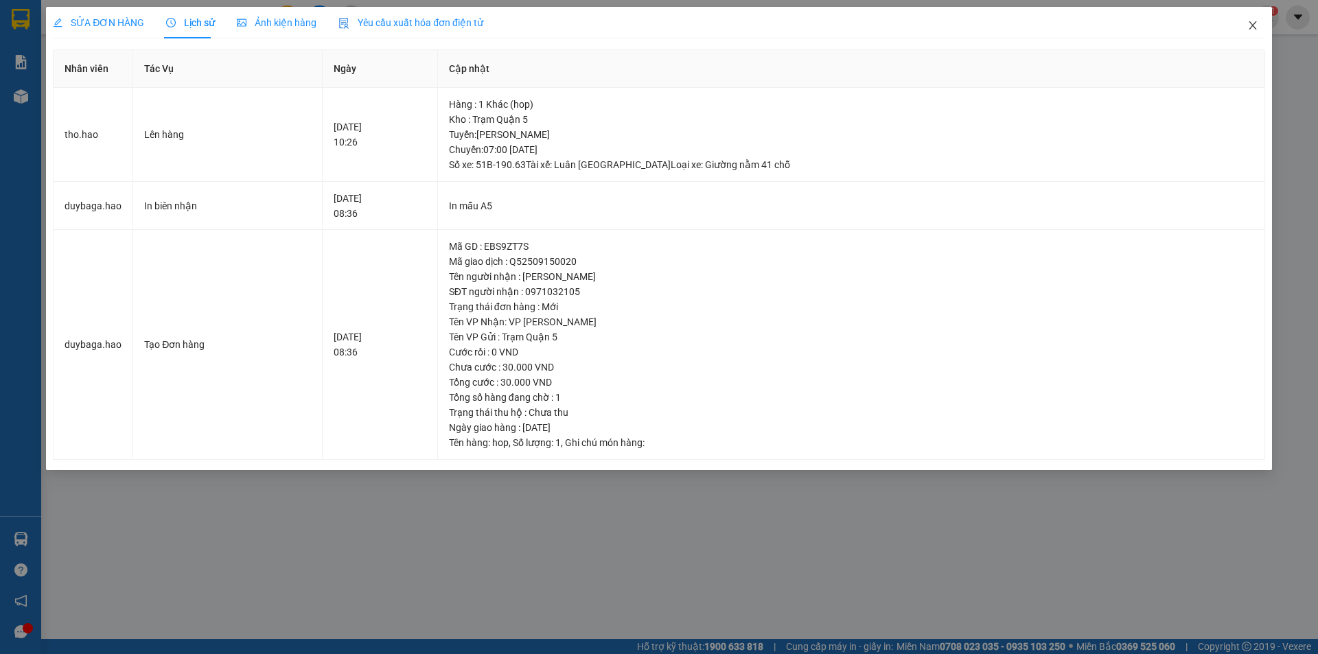
click at [1248, 27] on icon "close" at bounding box center [1252, 25] width 11 height 11
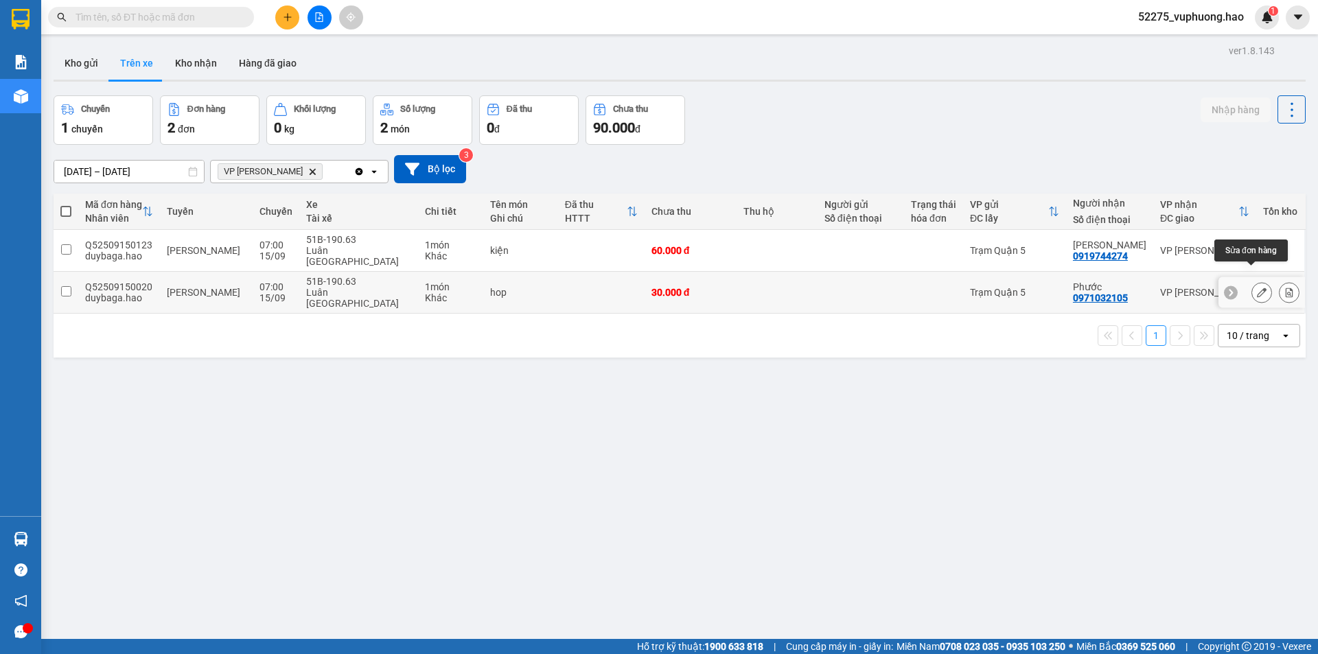
click at [1257, 288] on icon at bounding box center [1262, 293] width 10 height 10
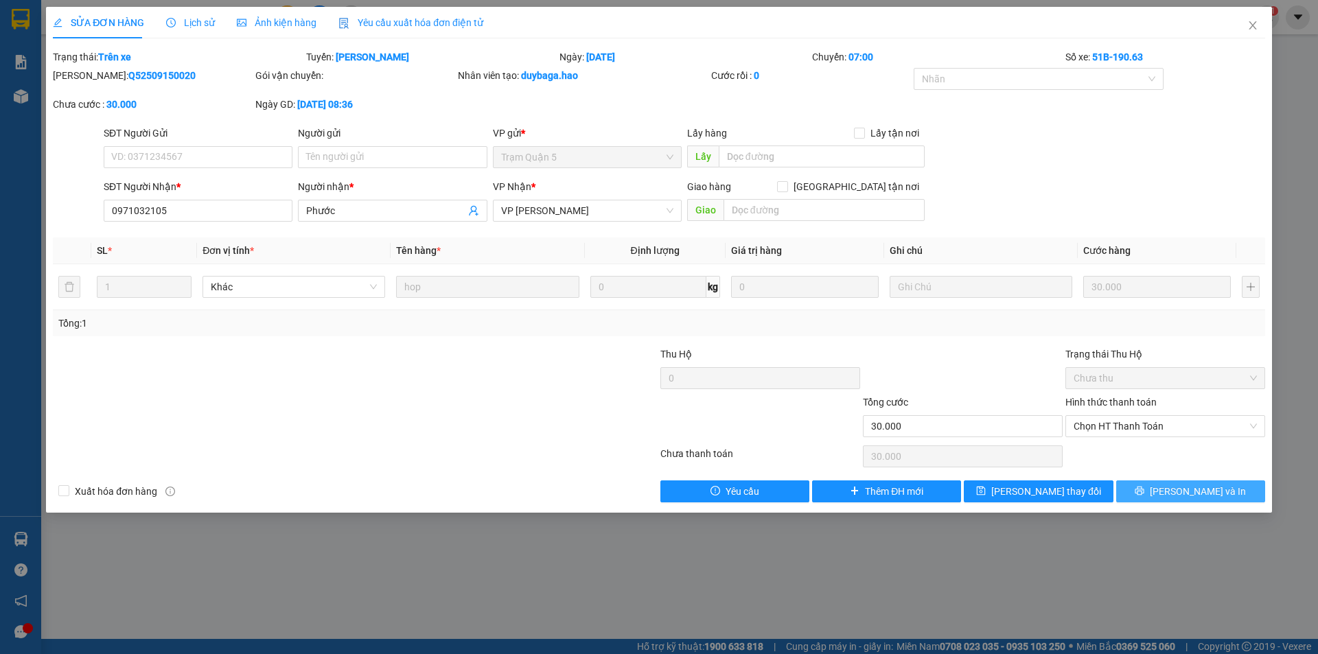
click at [1234, 487] on button "[PERSON_NAME] và In" at bounding box center [1190, 491] width 149 height 22
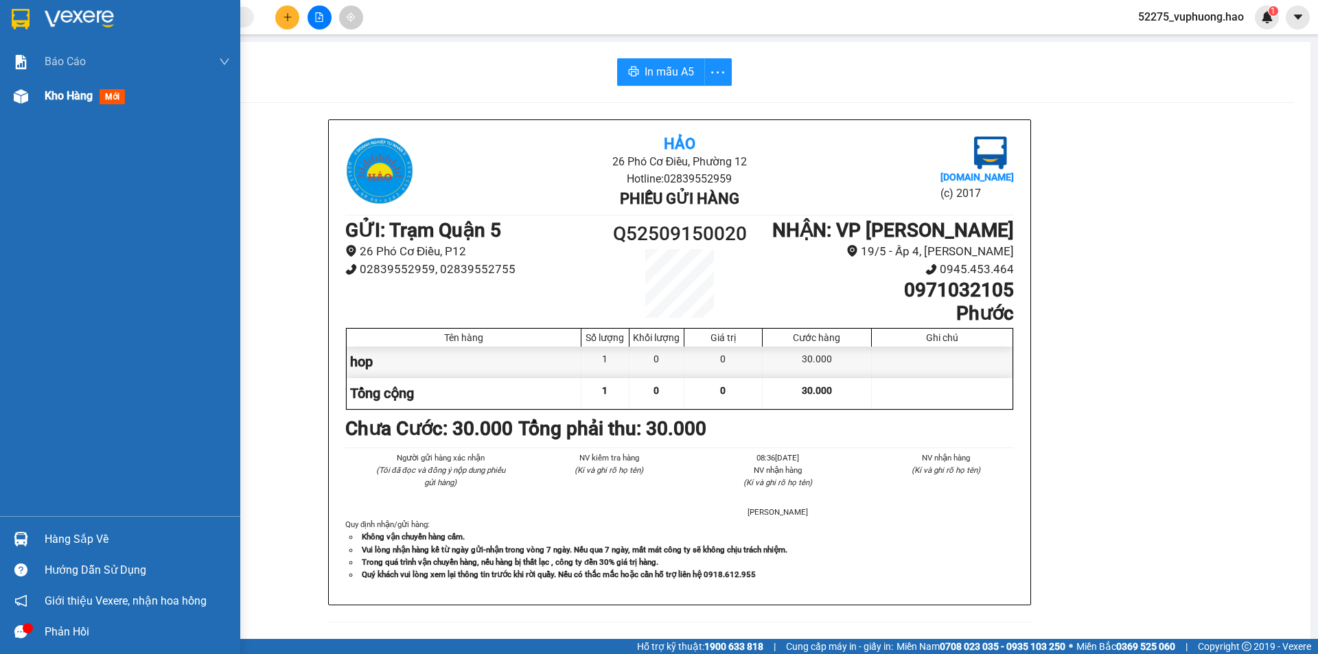
click at [67, 84] on div "Kho hàng mới" at bounding box center [137, 96] width 185 height 34
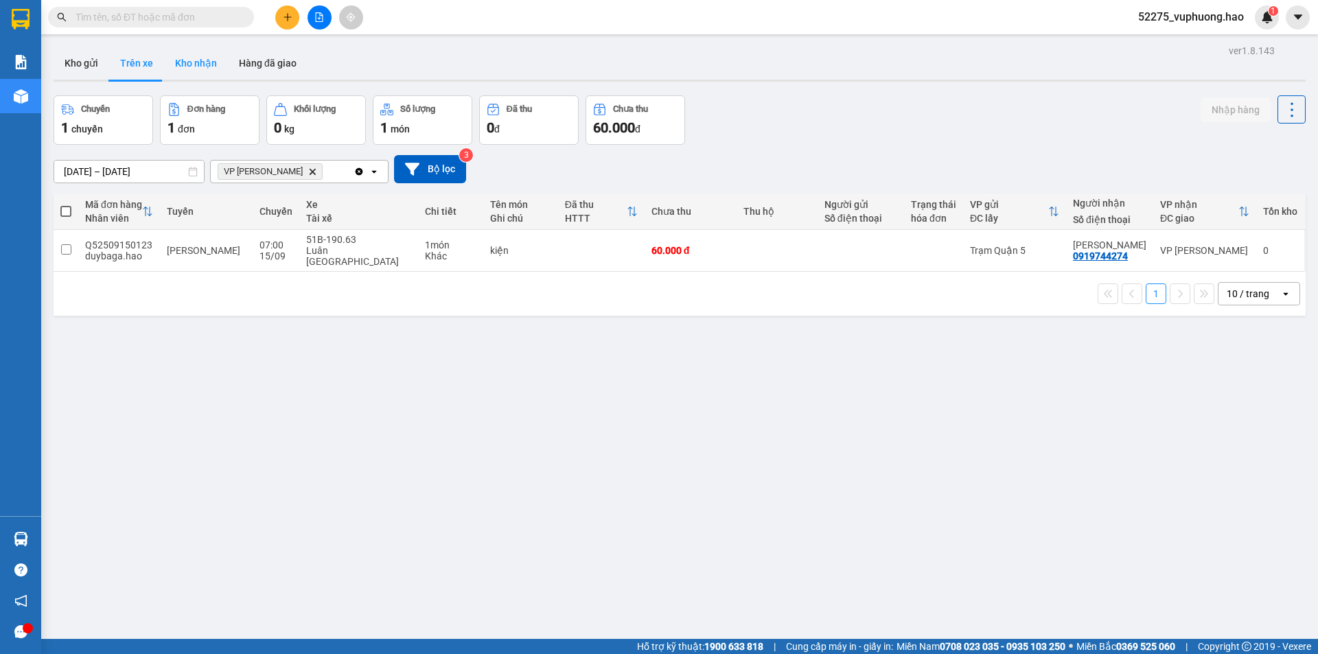
click at [189, 57] on button "Kho nhận" at bounding box center [196, 63] width 64 height 33
